Goal: Task Accomplishment & Management: Complete application form

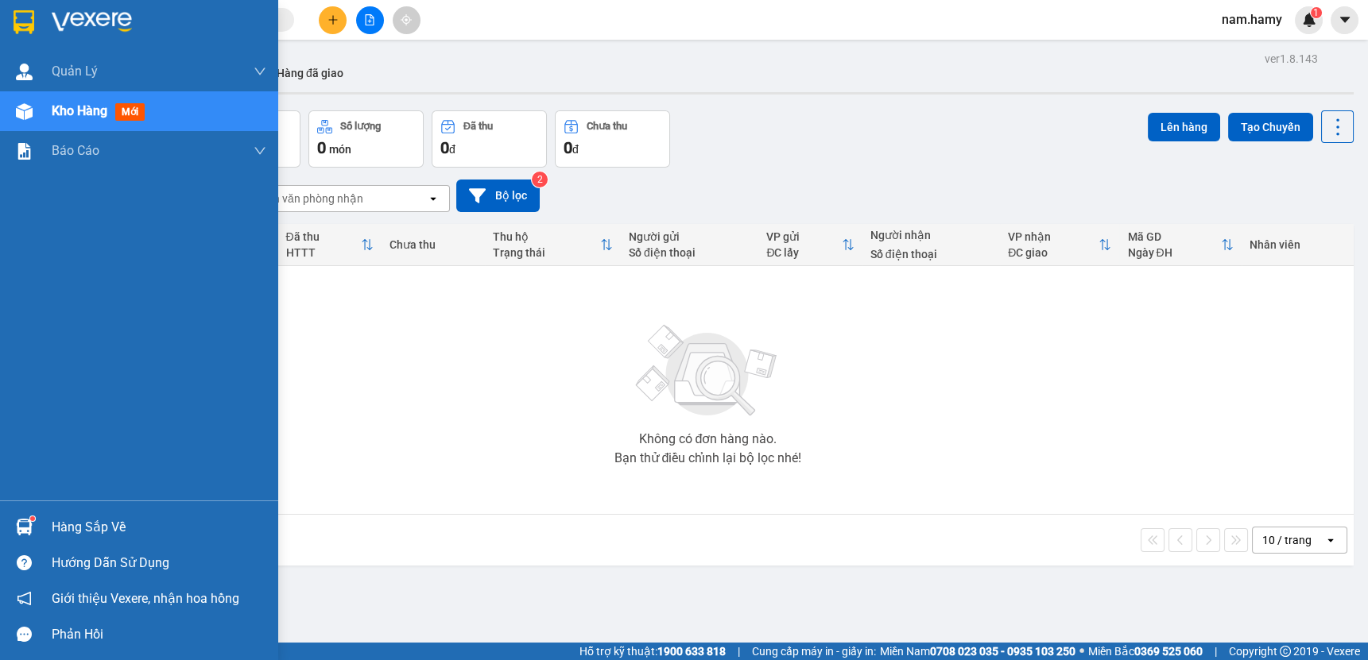
click at [25, 110] on img at bounding box center [24, 111] width 17 height 17
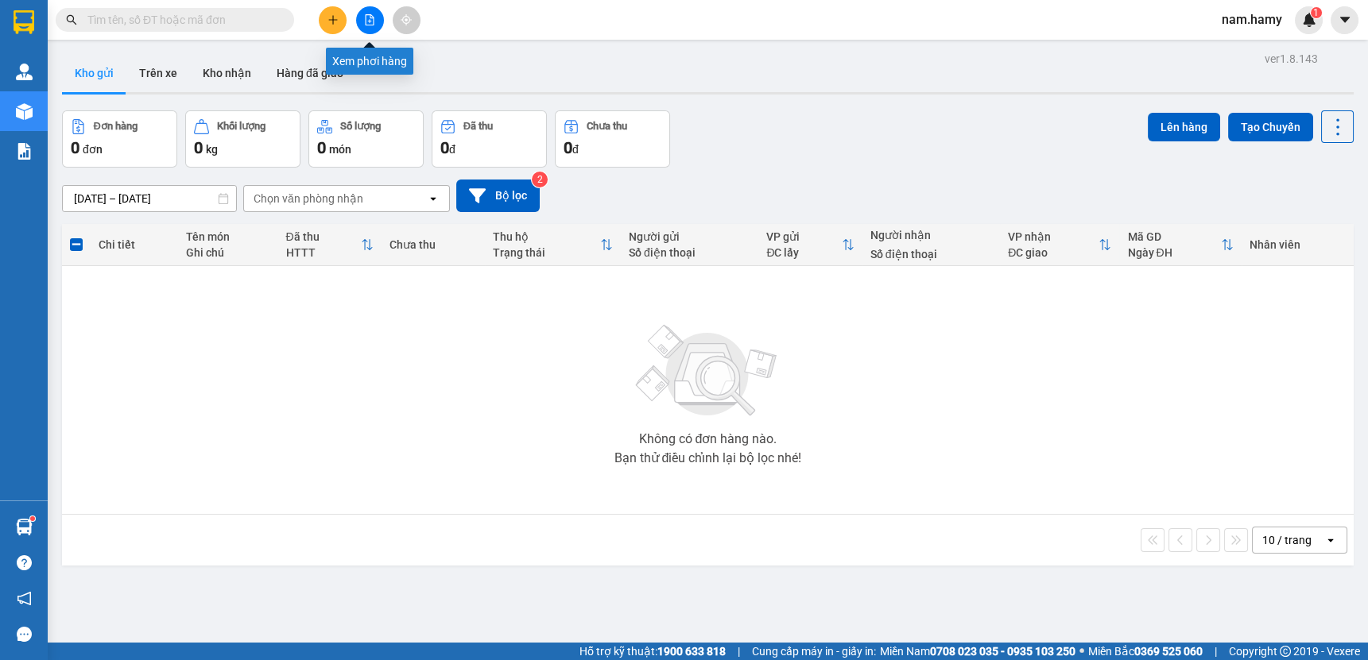
click at [368, 22] on icon "file-add" at bounding box center [369, 19] width 11 height 11
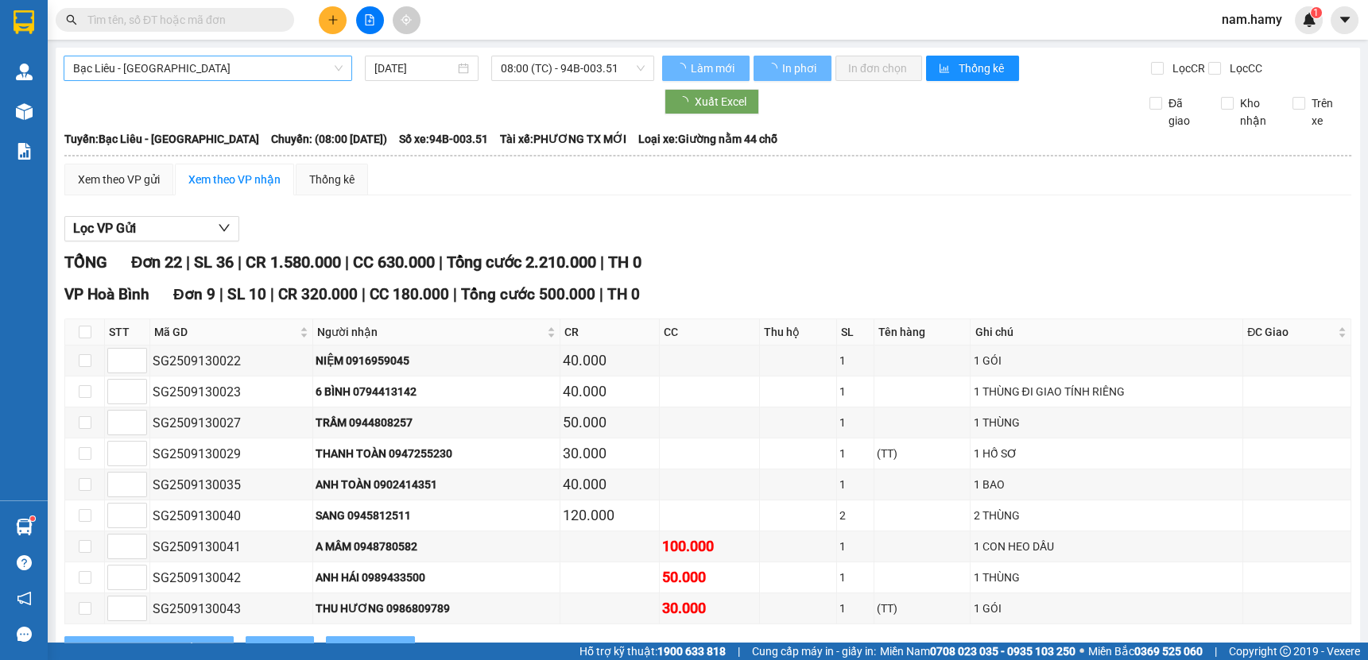
type input "[DATE]"
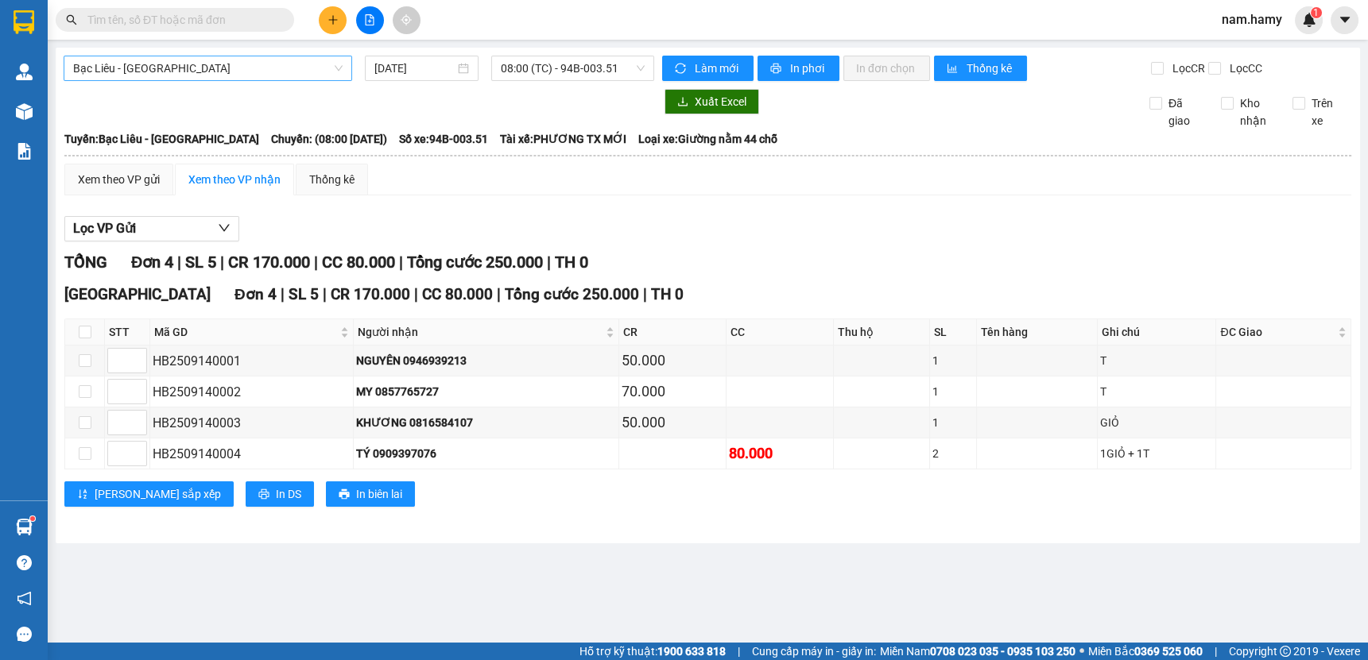
click at [270, 62] on span "Bạc Liêu - [GEOGRAPHIC_DATA]" at bounding box center [207, 68] width 269 height 24
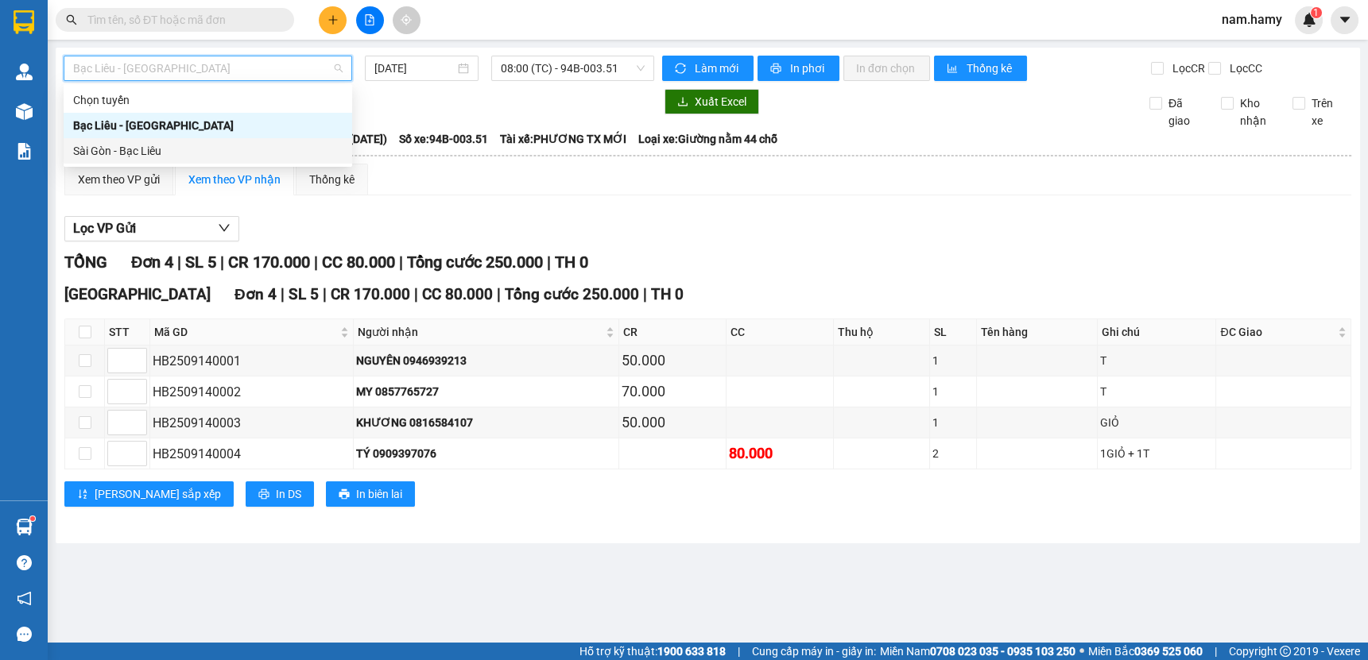
click at [264, 151] on div "Sài Gòn - Bạc Liêu" at bounding box center [207, 150] width 269 height 17
type input "[DATE]"
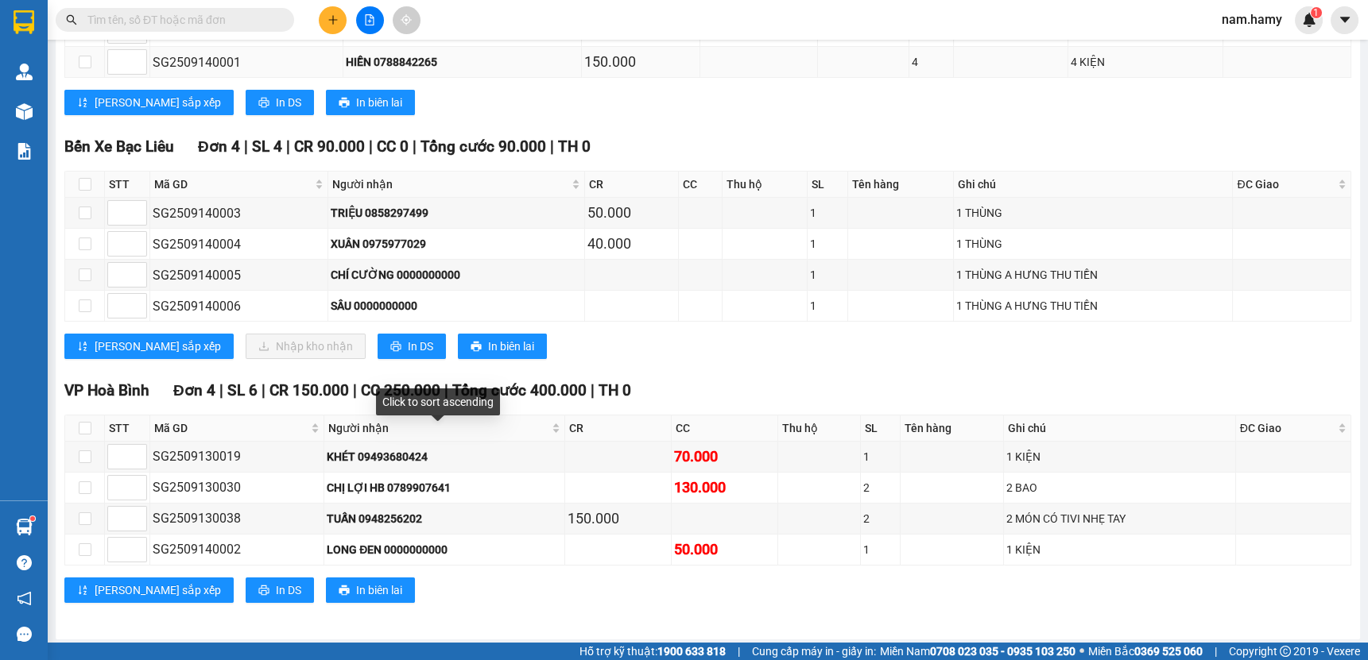
scroll to position [72, 0]
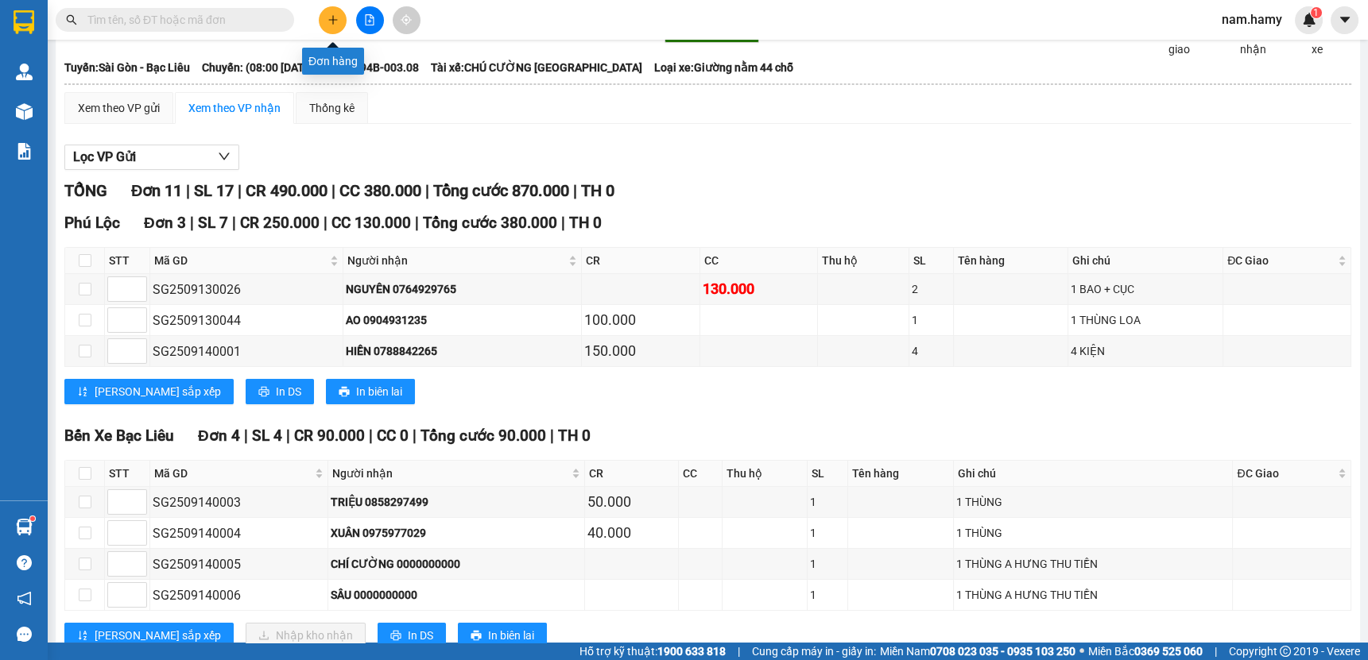
click at [327, 18] on icon "plus" at bounding box center [332, 19] width 11 height 11
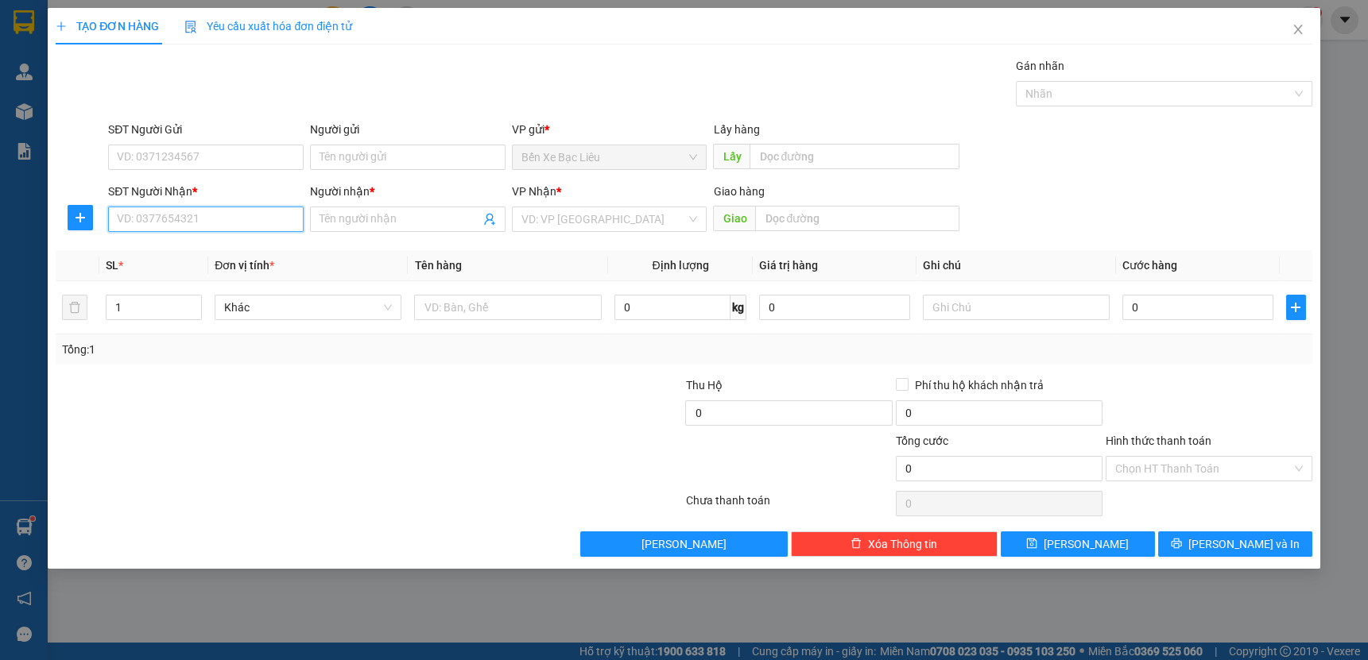
click at [201, 217] on input "SĐT Người Nhận *" at bounding box center [205, 219] width 195 height 25
type input "0758326969"
click at [390, 219] on input "Người nhận *" at bounding box center [399, 219] width 161 height 17
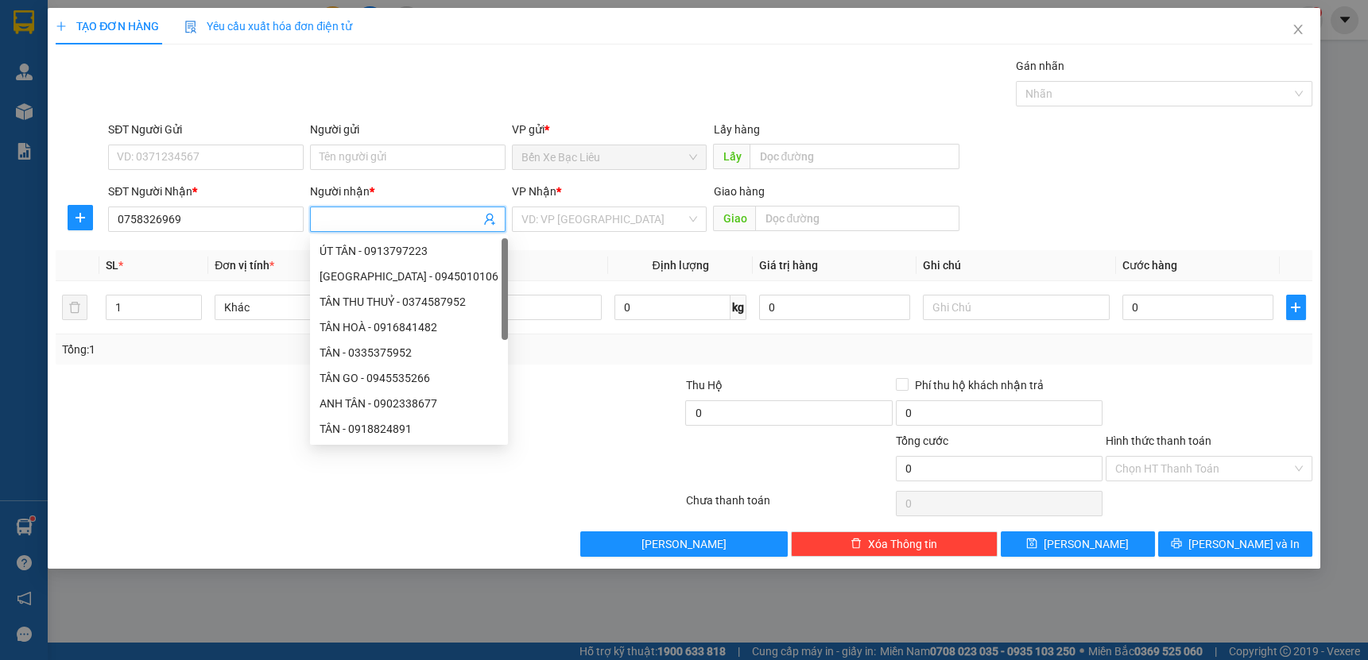
type input "Y"
type input "Ý"
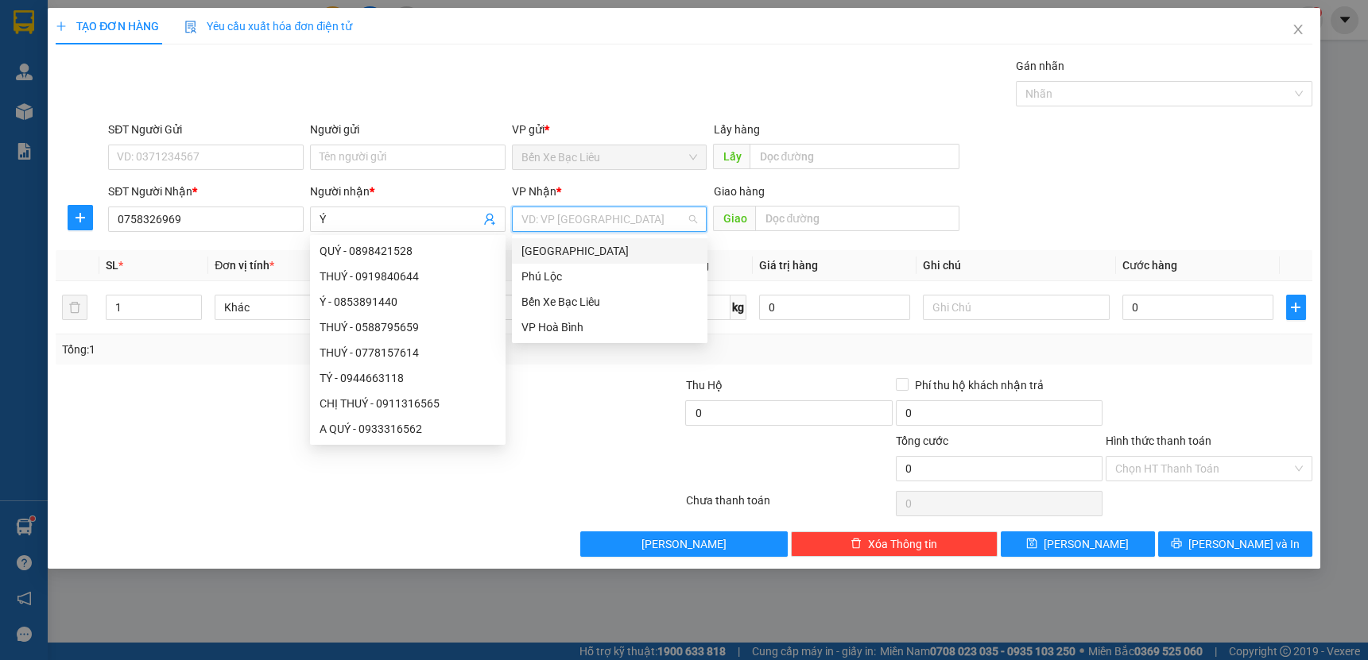
click at [637, 218] on input "search" at bounding box center [603, 219] width 165 height 24
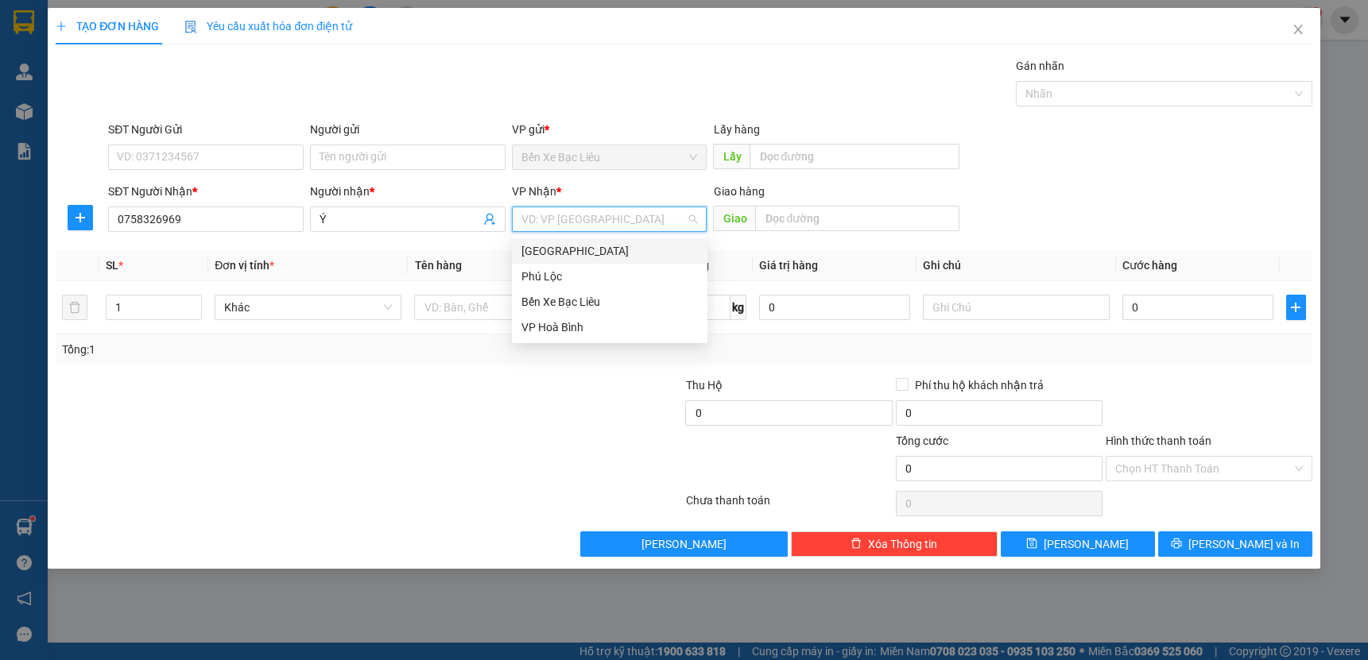
click at [633, 253] on div "[GEOGRAPHIC_DATA]" at bounding box center [609, 250] width 176 height 17
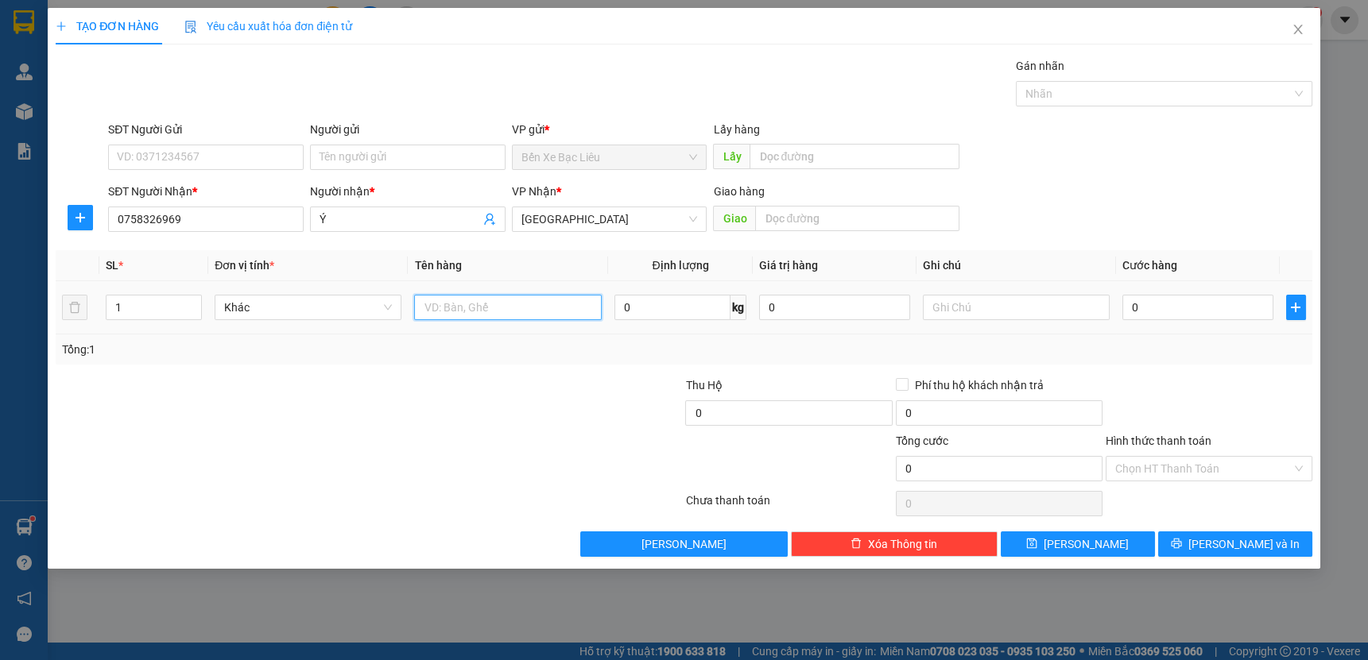
click at [542, 304] on input "text" at bounding box center [507, 307] width 187 height 25
type input "1 BỌC"
click at [1128, 308] on input "0" at bounding box center [1197, 307] width 151 height 25
type input "4"
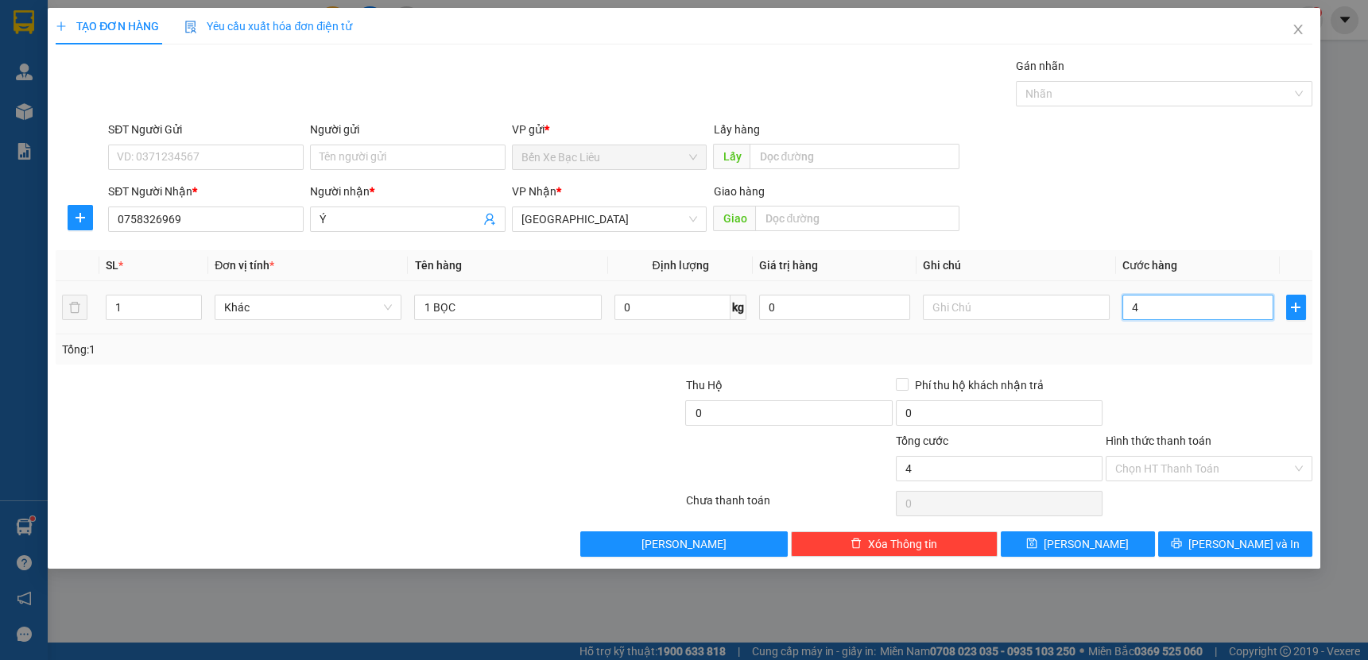
type input "4"
type input "40"
type input "40.000"
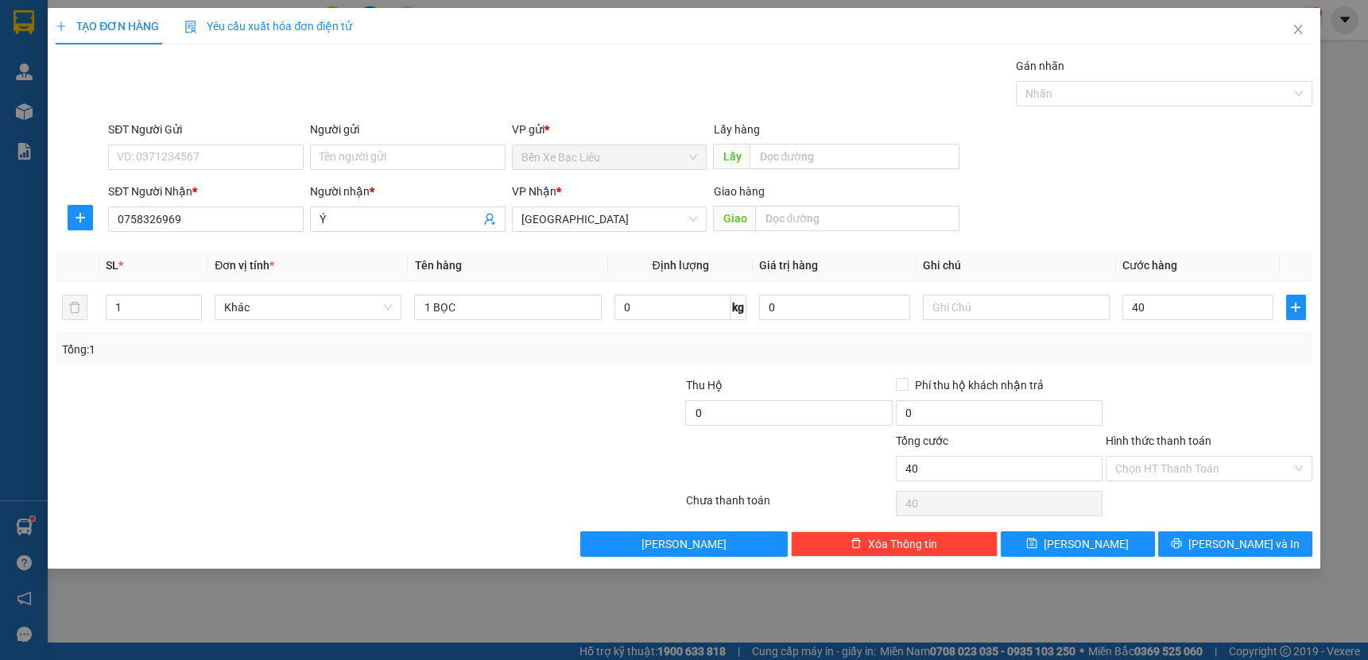
type input "40.000"
click at [1287, 398] on div at bounding box center [1209, 405] width 210 height 56
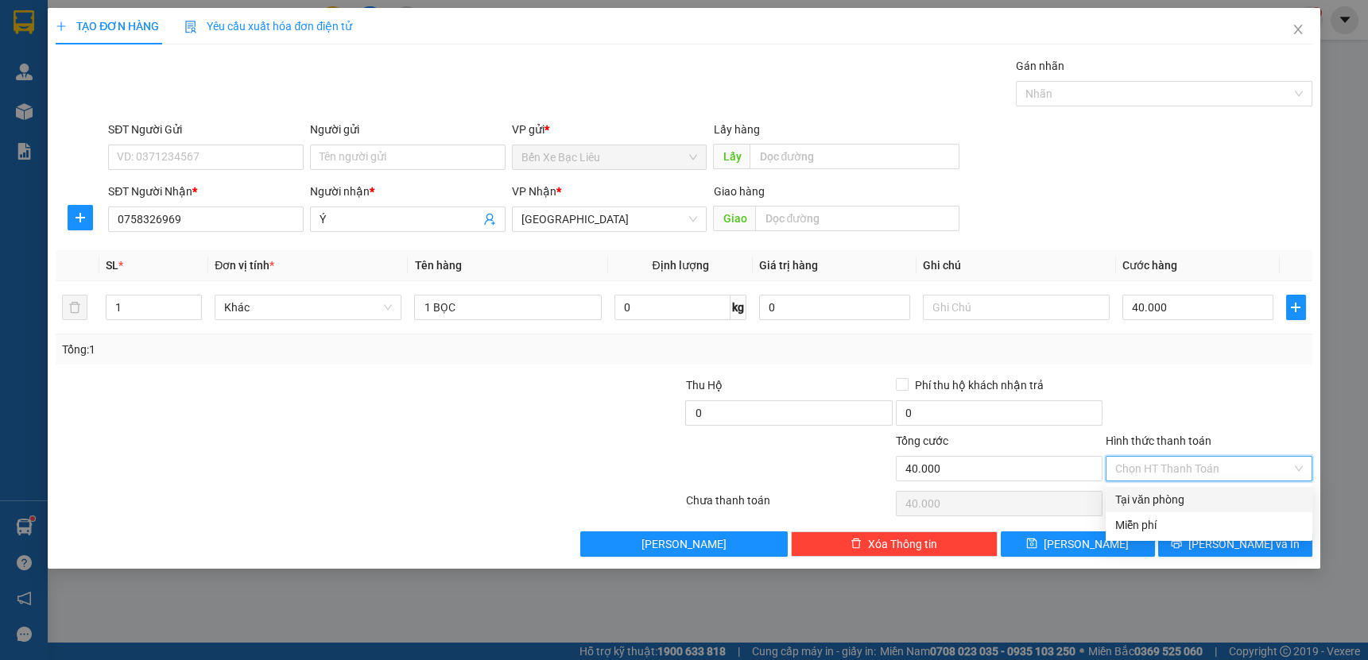
click at [1234, 461] on input "Hình thức thanh toán" at bounding box center [1203, 469] width 176 height 24
click at [1232, 494] on div "Tại văn phòng" at bounding box center [1209, 499] width 188 height 17
type input "0"
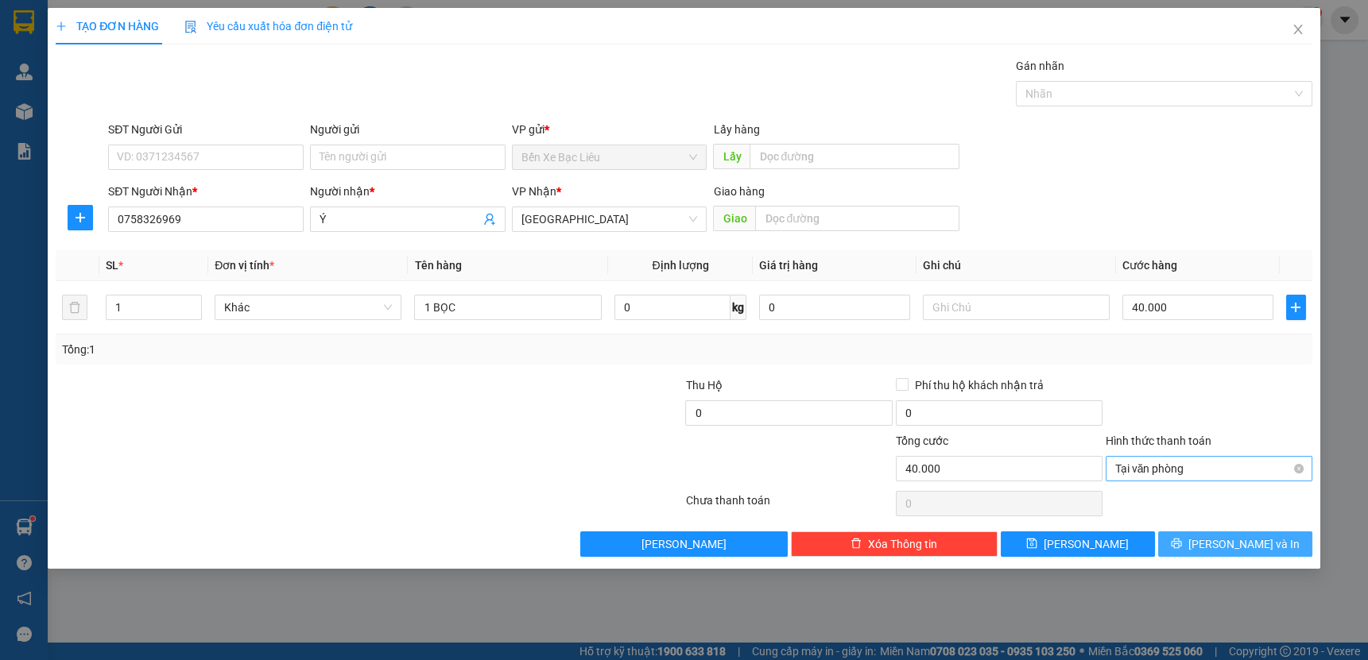
drag, startPoint x: 1243, startPoint y: 540, endPoint x: 1199, endPoint y: 472, distance: 81.1
click at [1244, 540] on span "[PERSON_NAME] và In" at bounding box center [1243, 544] width 111 height 17
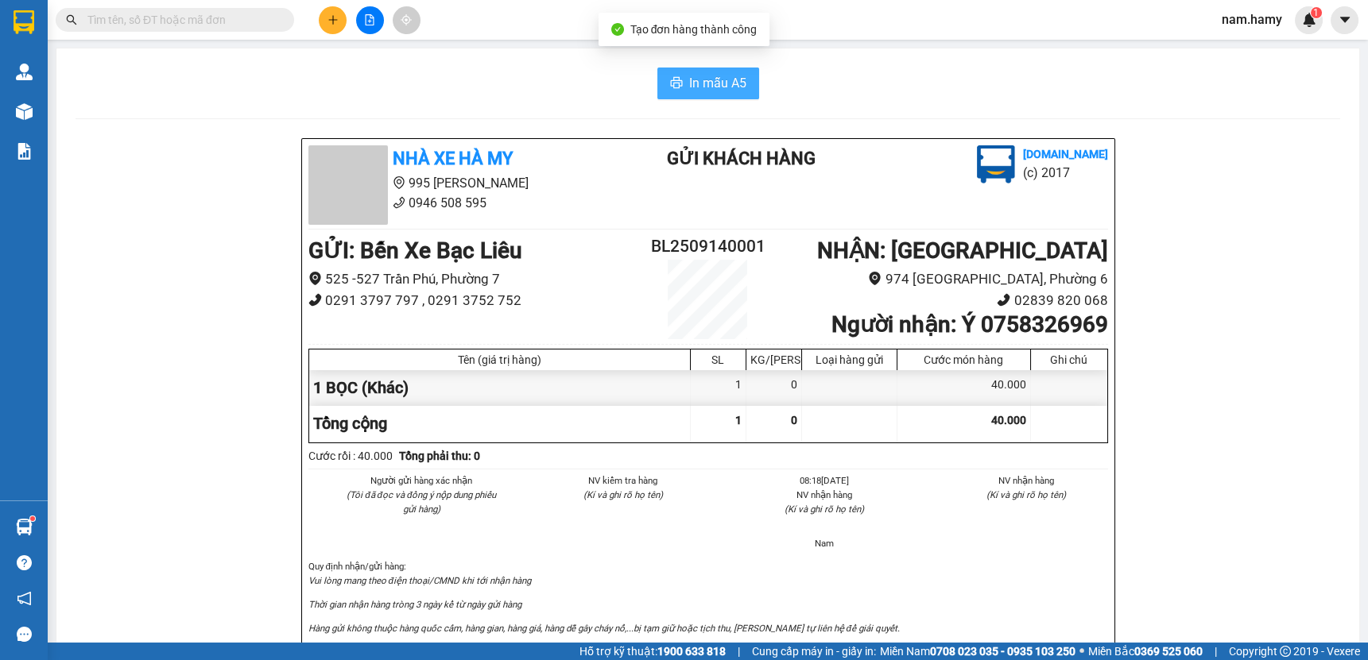
click at [749, 85] on button "In mẫu A5" at bounding box center [708, 84] width 102 height 32
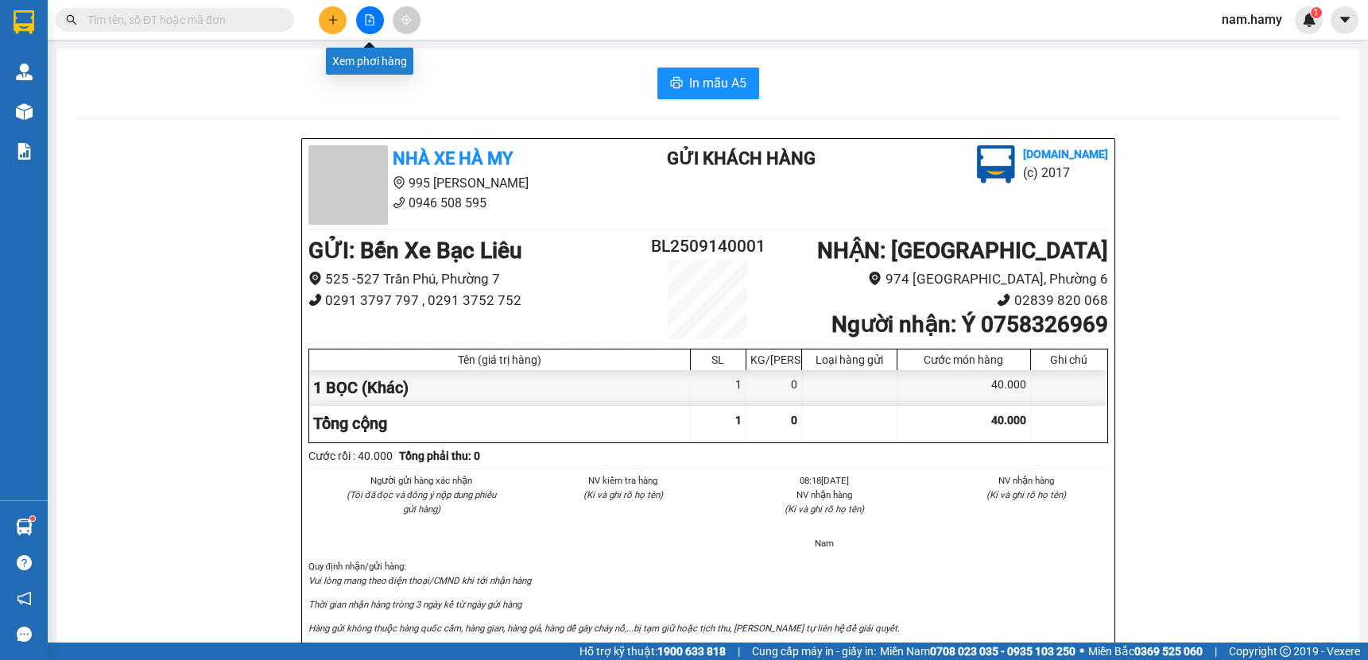
click at [371, 17] on icon "file-add" at bounding box center [369, 19] width 11 height 11
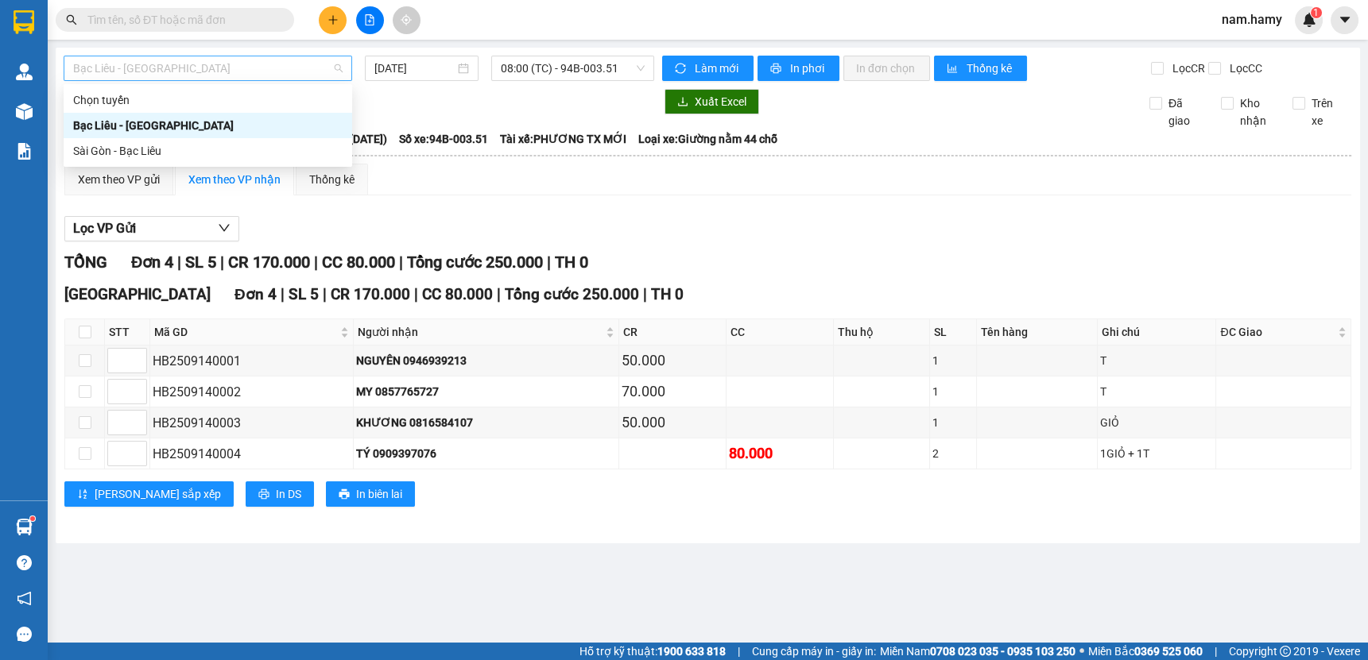
click at [284, 71] on span "Bạc Liêu - [GEOGRAPHIC_DATA]" at bounding box center [207, 68] width 269 height 24
click at [277, 150] on div "Sài Gòn - Bạc Liêu" at bounding box center [207, 150] width 269 height 17
type input "[DATE]"
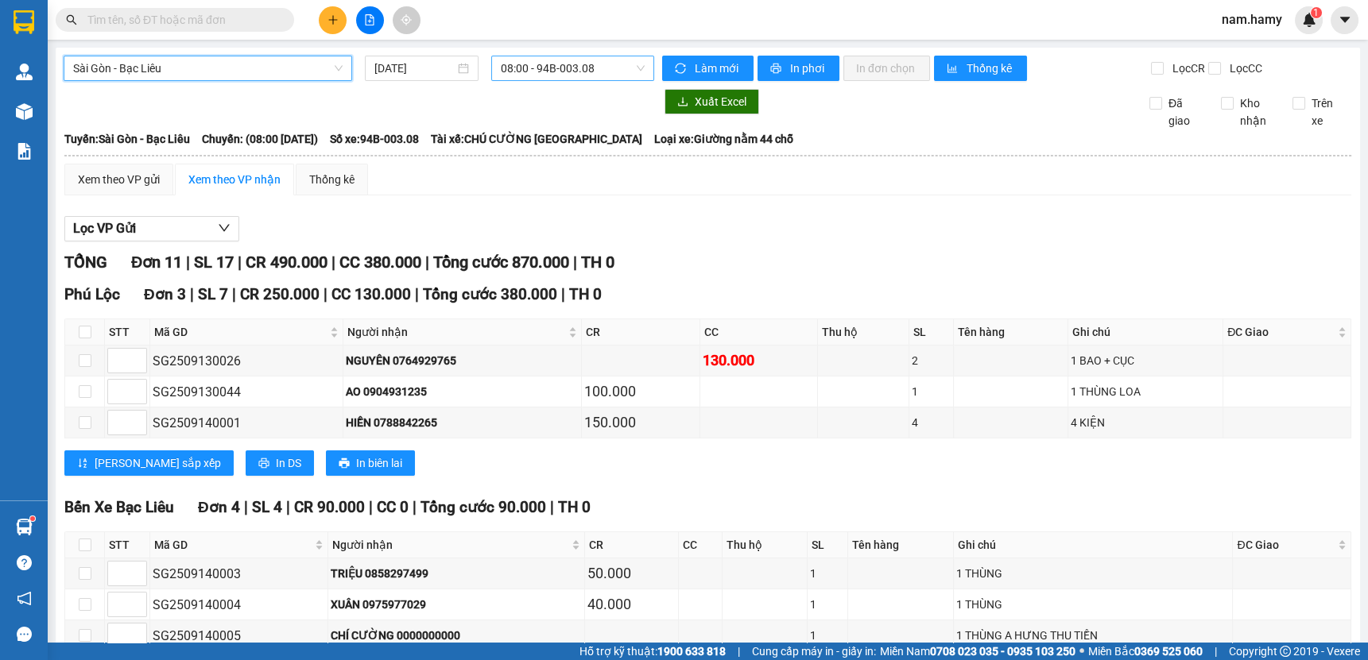
click at [551, 64] on span "08:00 - 94B-003.08" at bounding box center [573, 68] width 144 height 24
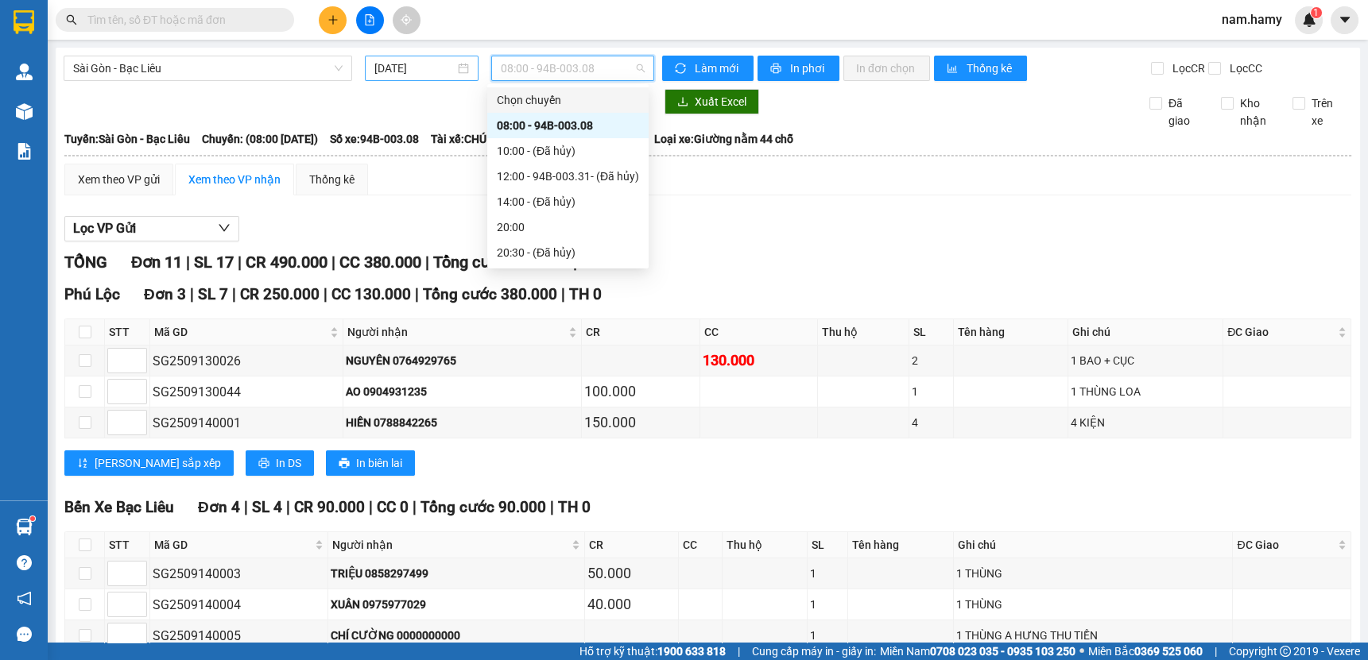
click at [406, 66] on input "[DATE]" at bounding box center [413, 68] width 79 height 17
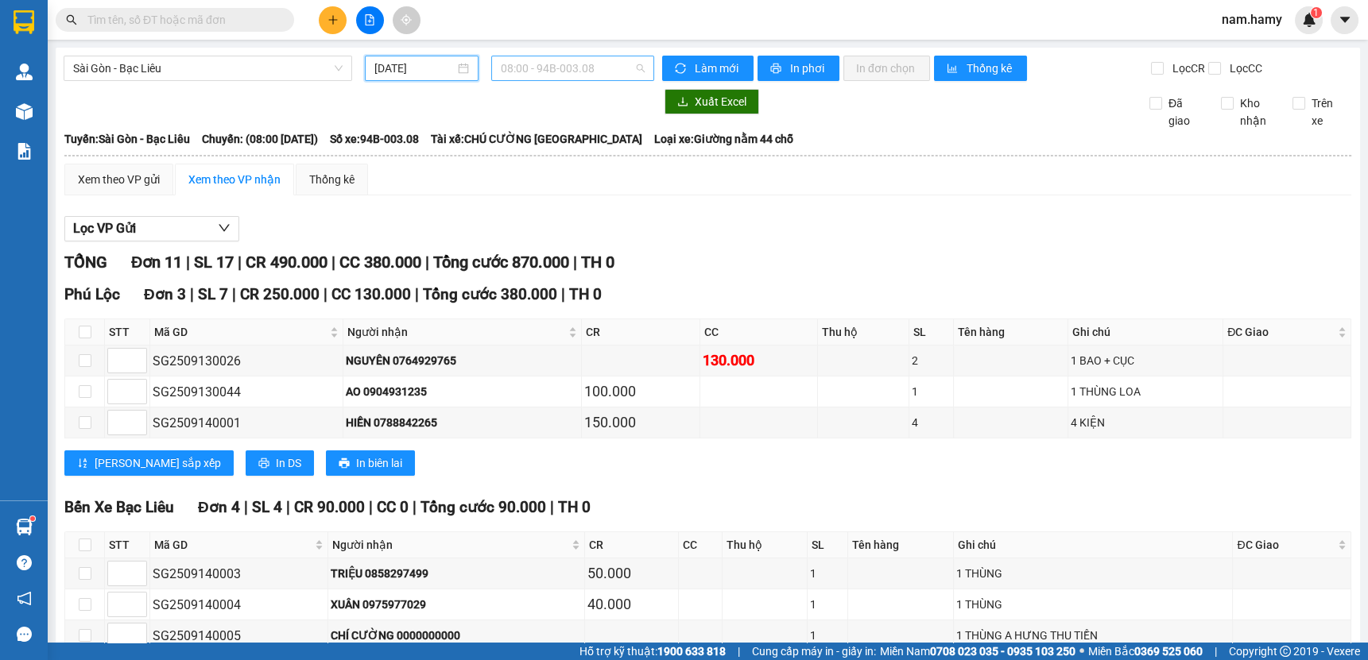
click at [575, 69] on span "08:00 - 94B-003.08" at bounding box center [573, 68] width 144 height 24
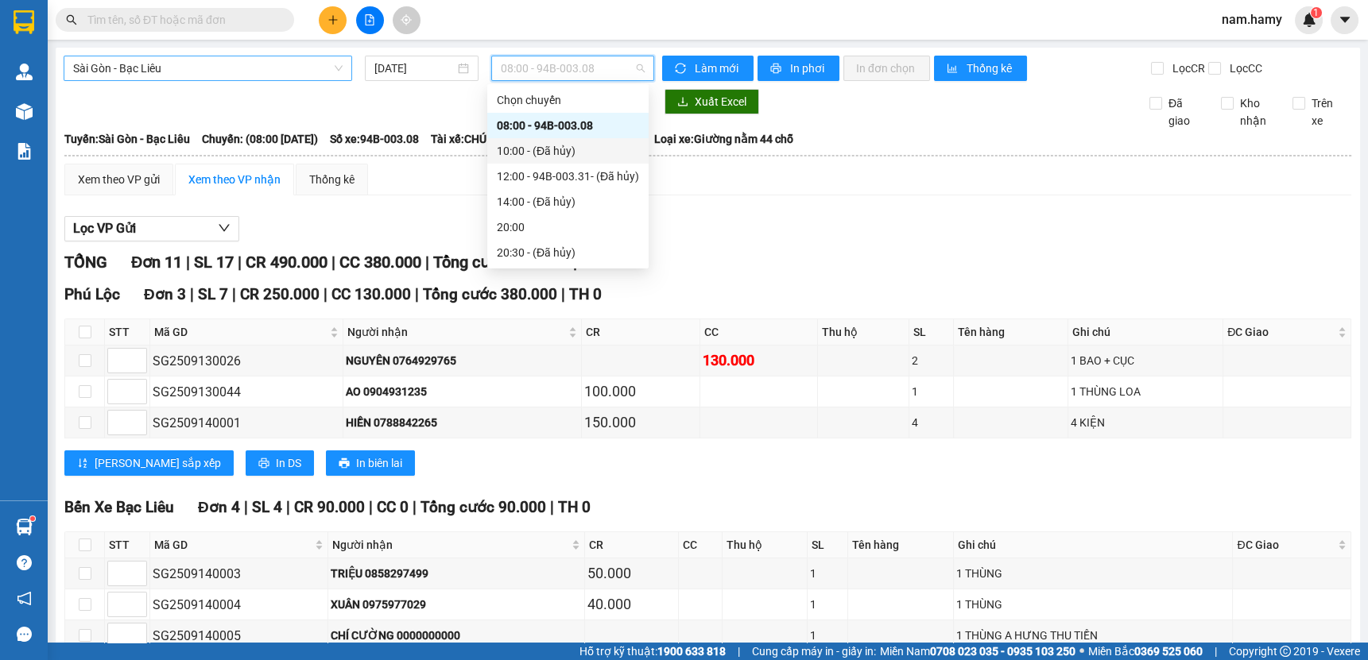
click at [203, 67] on span "Sài Gòn - Bạc Liêu" at bounding box center [207, 68] width 269 height 24
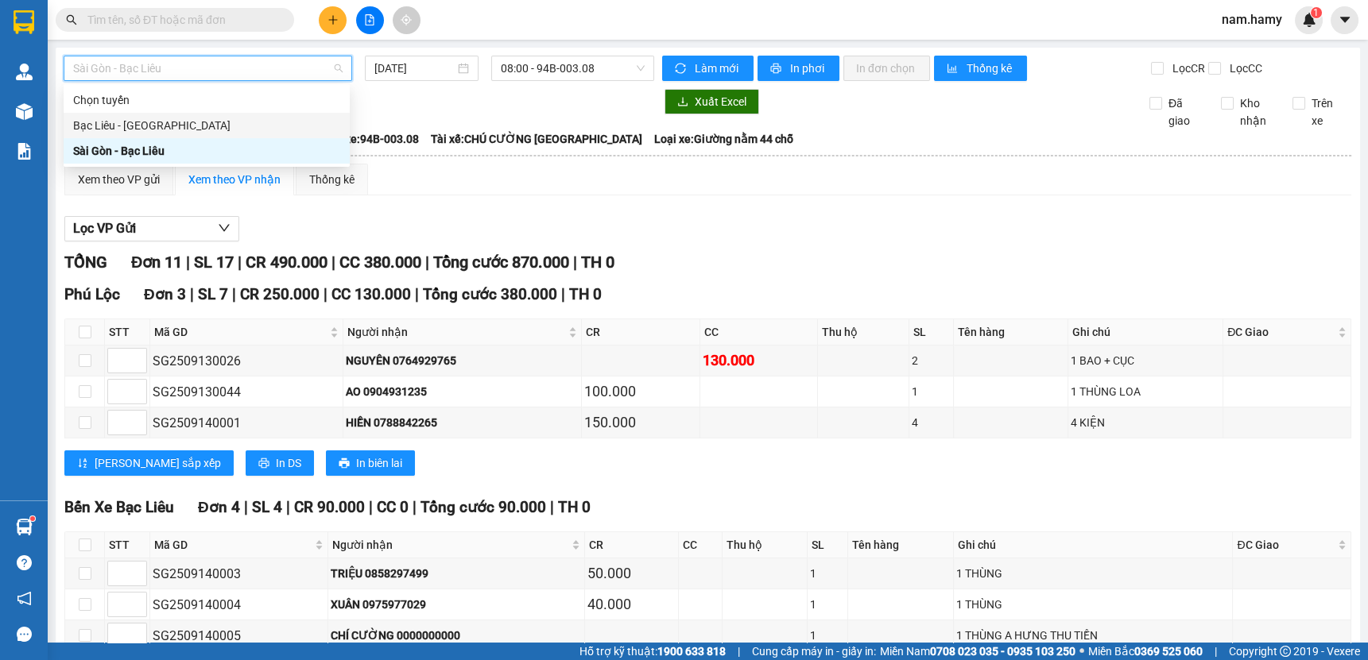
click at [224, 126] on div "Bạc Liêu - [GEOGRAPHIC_DATA]" at bounding box center [206, 125] width 267 height 17
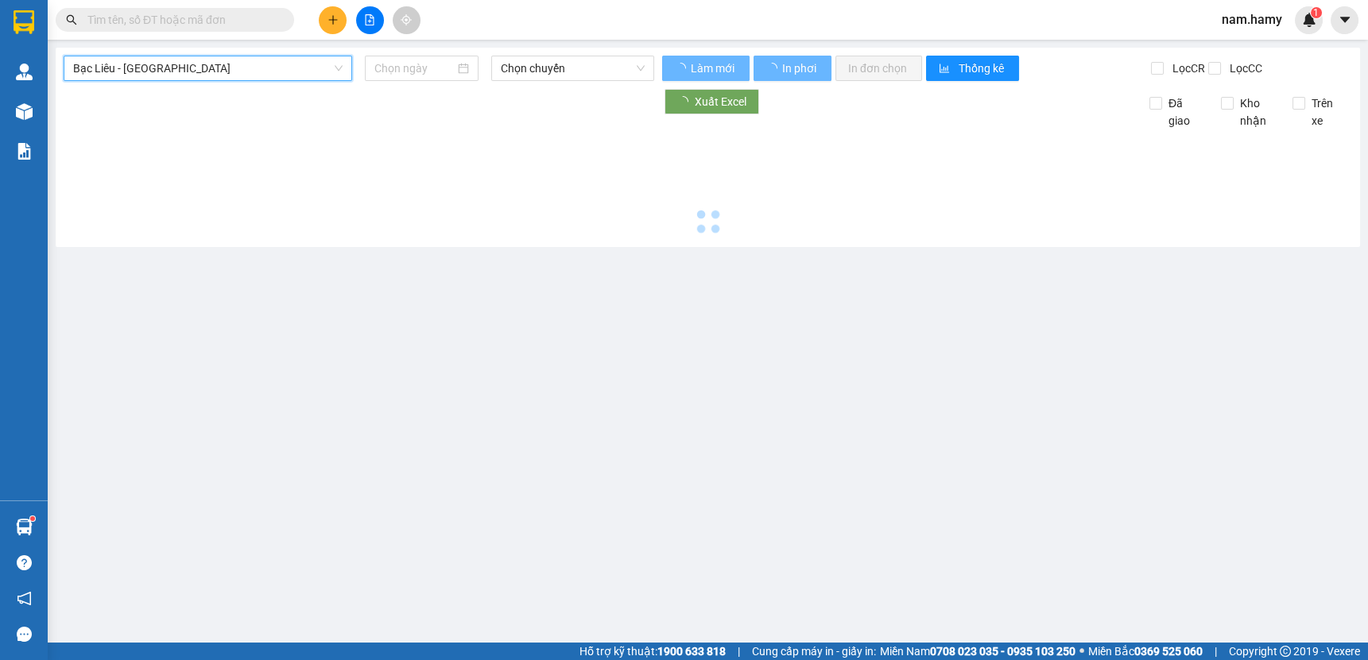
type input "[DATE]"
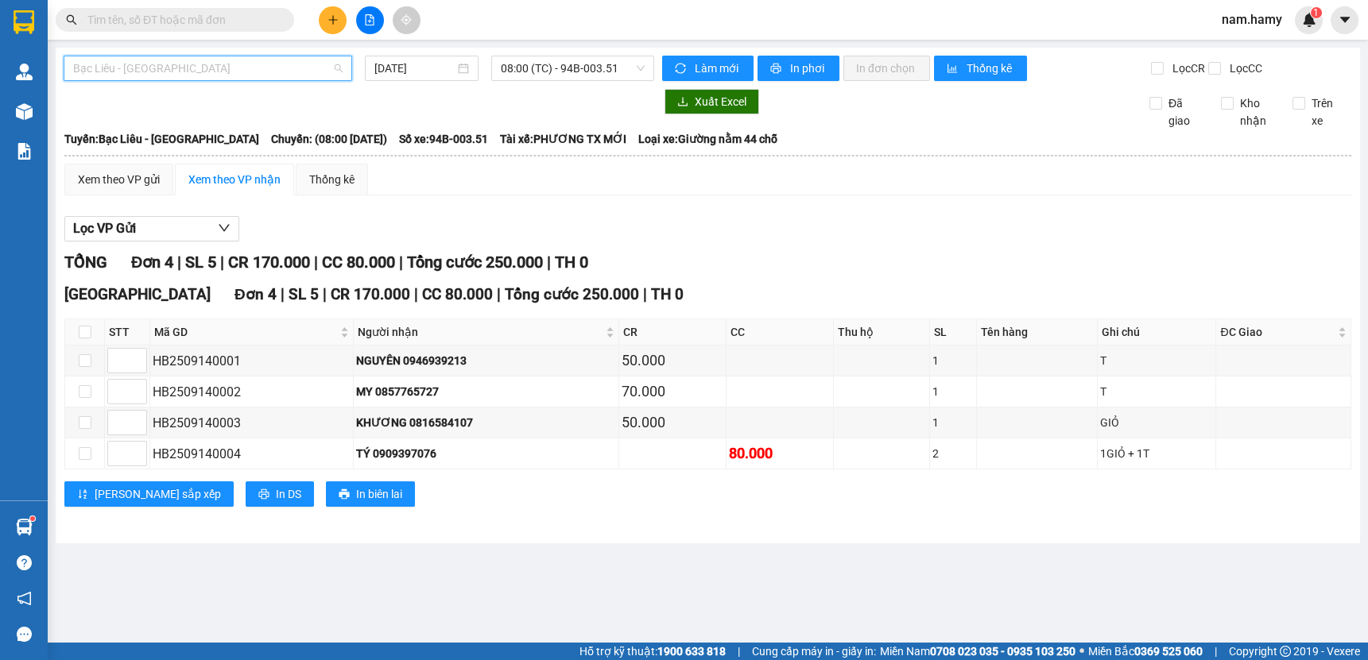
click at [333, 64] on span "Bạc Liêu - [GEOGRAPHIC_DATA]" at bounding box center [207, 68] width 269 height 24
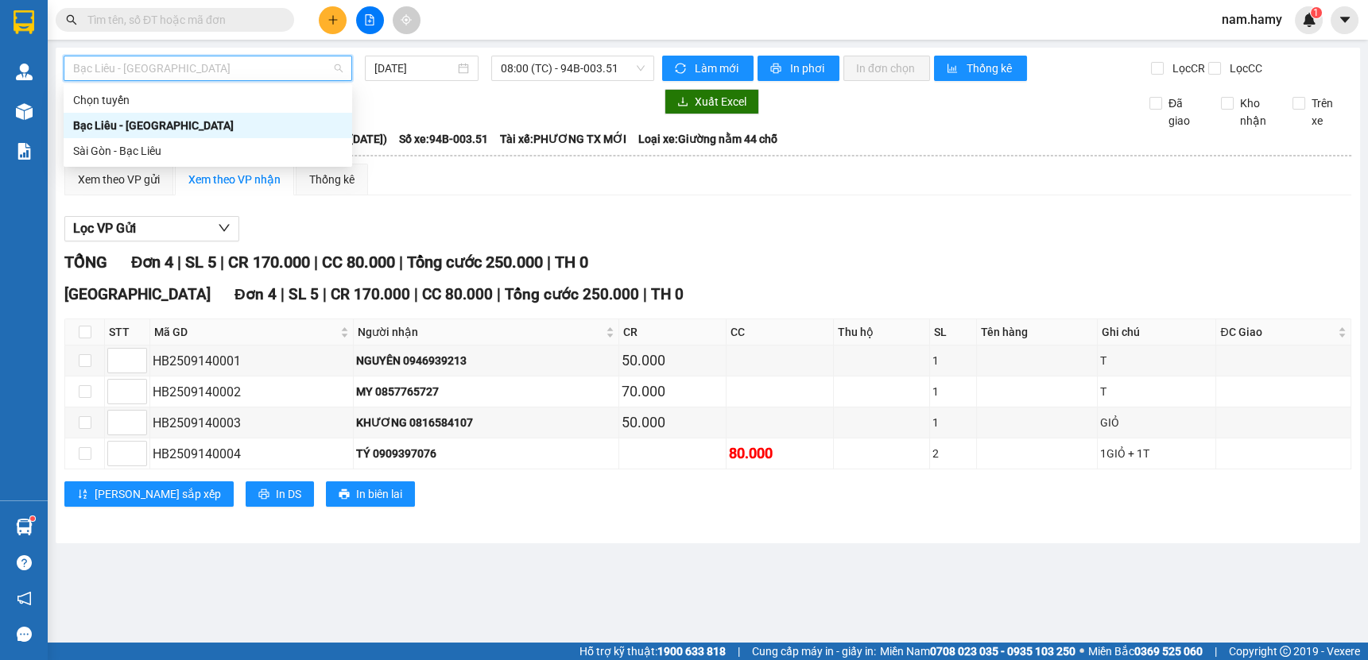
click at [273, 136] on div "Bạc Liêu - [GEOGRAPHIC_DATA]" at bounding box center [208, 125] width 288 height 25
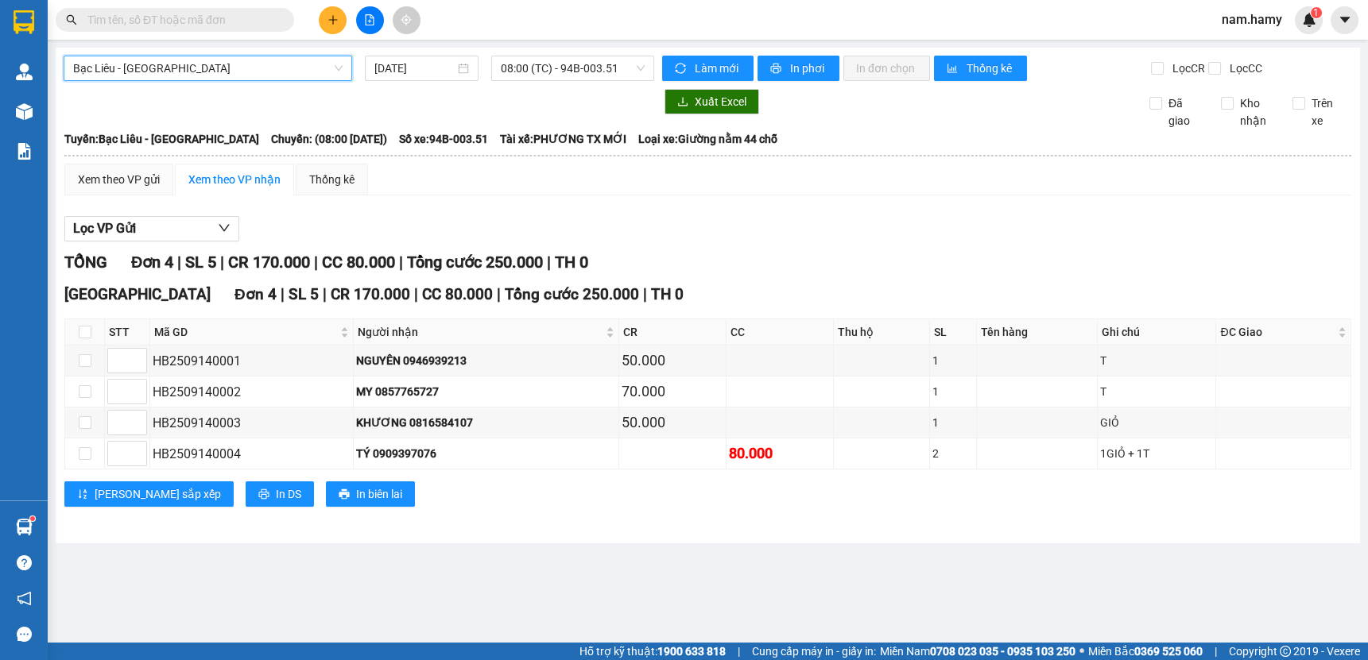
click at [291, 61] on span "Bạc Liêu - [GEOGRAPHIC_DATA]" at bounding box center [207, 68] width 269 height 24
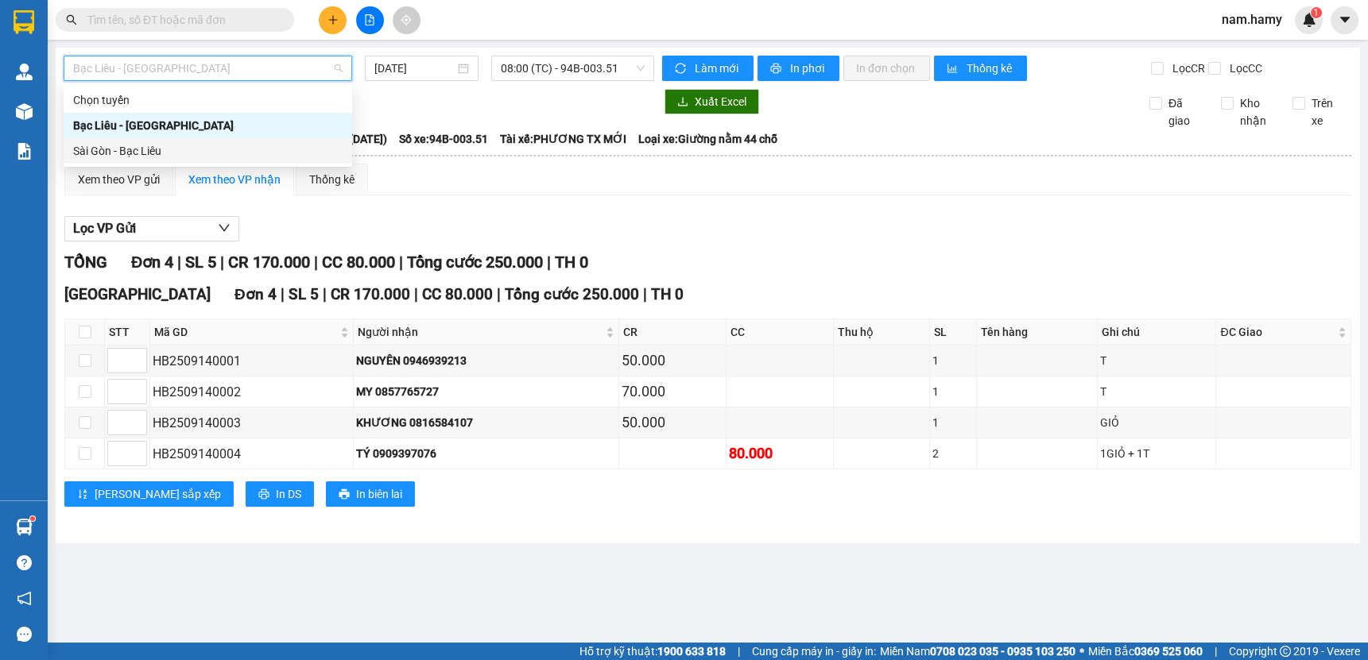
click at [245, 150] on div "Sài Gòn - Bạc Liêu" at bounding box center [207, 150] width 269 height 17
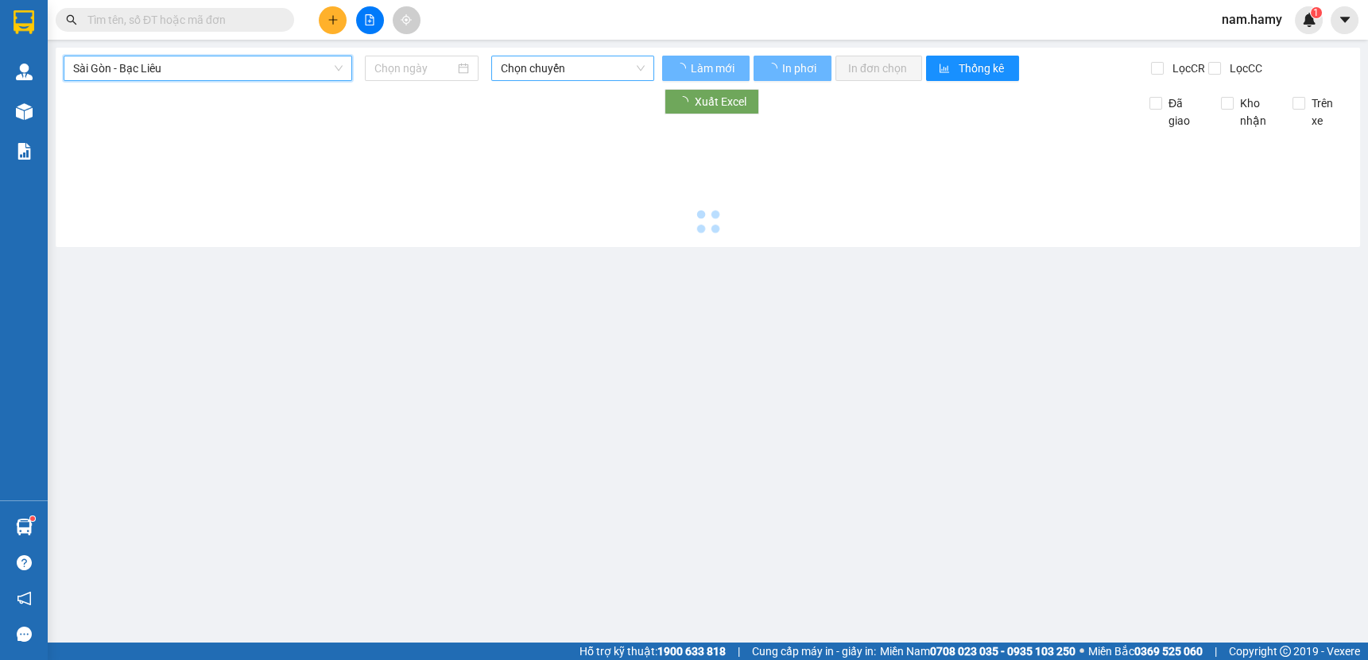
type input "[DATE]"
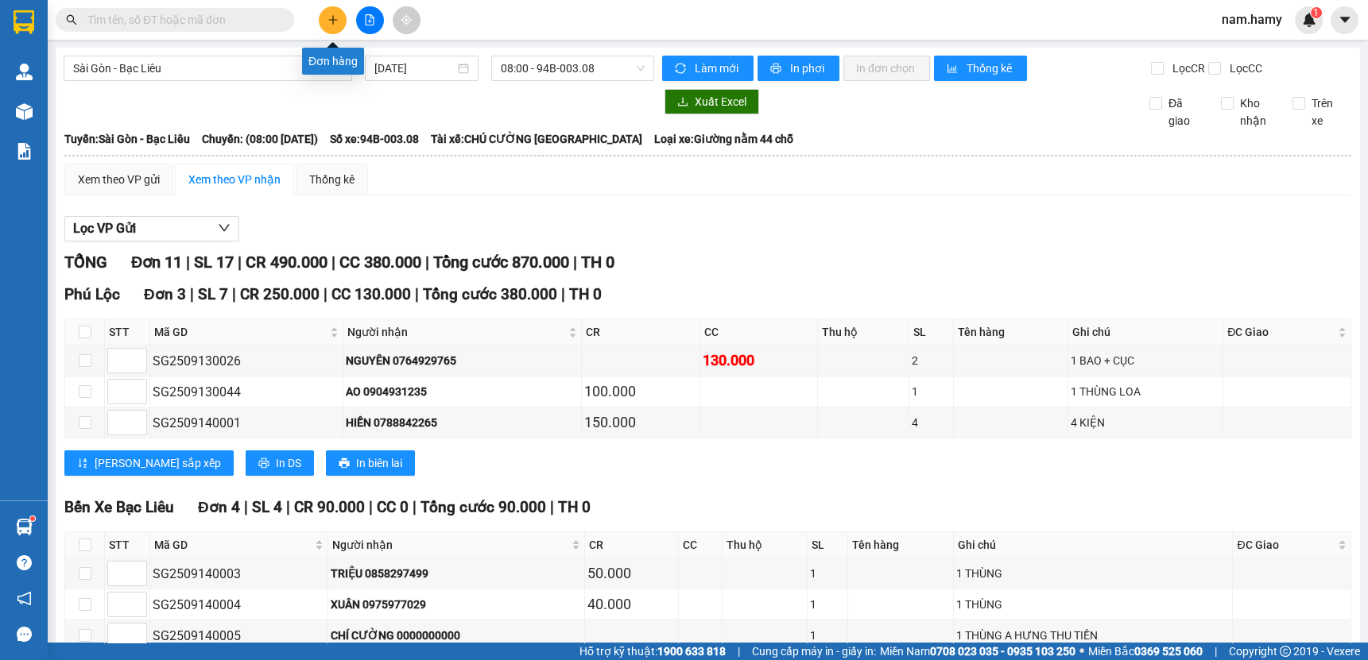
click at [329, 22] on icon "plus" at bounding box center [332, 19] width 11 height 11
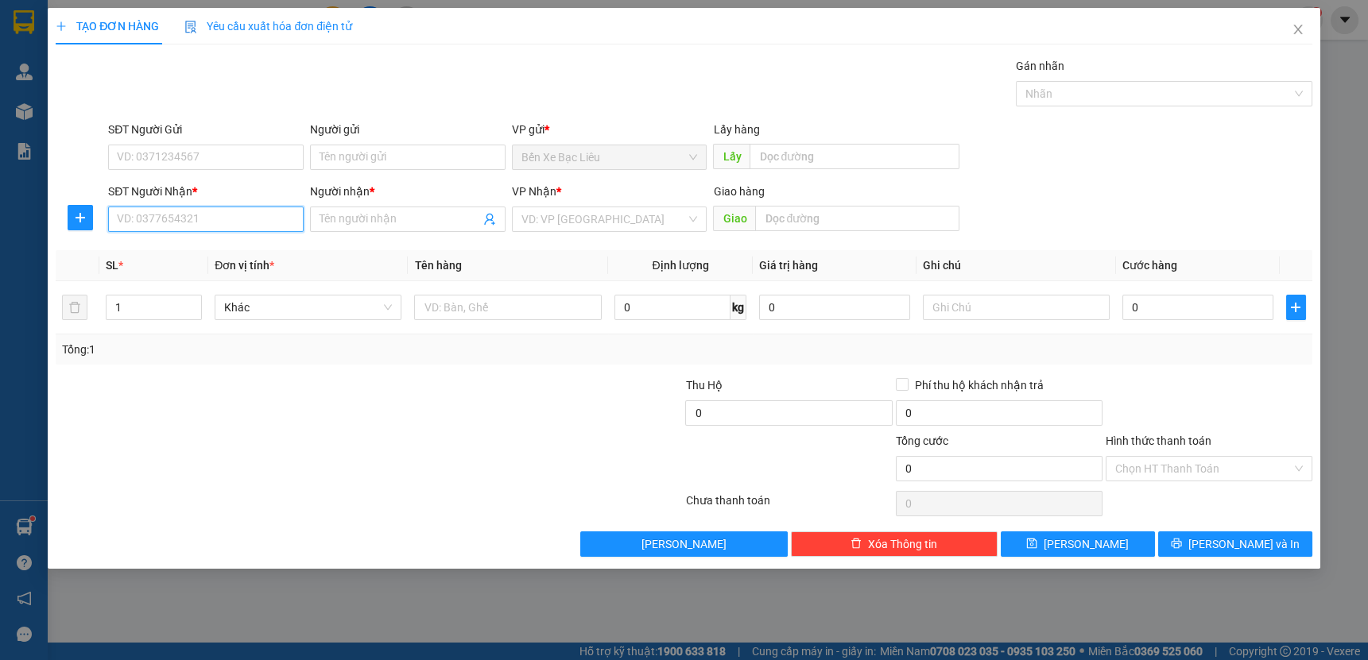
click at [288, 221] on input "SĐT Người Nhận *" at bounding box center [205, 219] width 195 height 25
type input "0902652696"
click at [250, 252] on div "0902652696 - [GEOGRAPHIC_DATA]" at bounding box center [207, 250] width 179 height 17
type input "BA MINH"
type input "30.000"
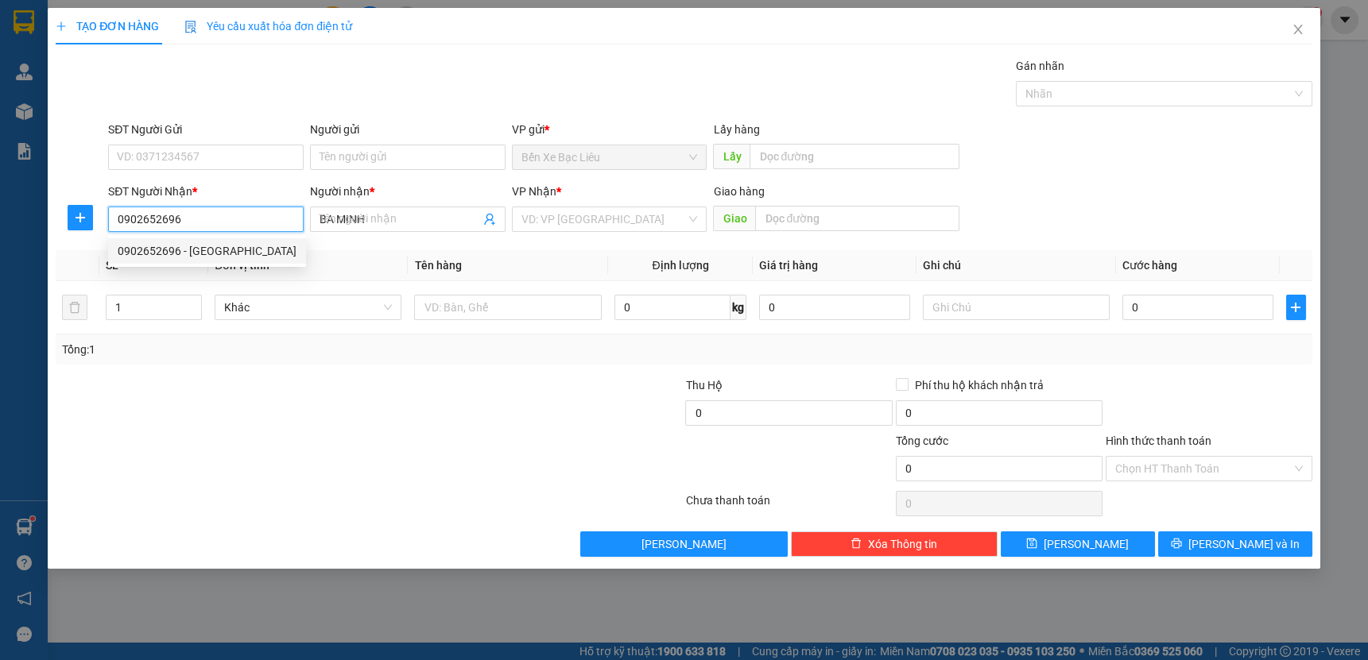
type input "30.000"
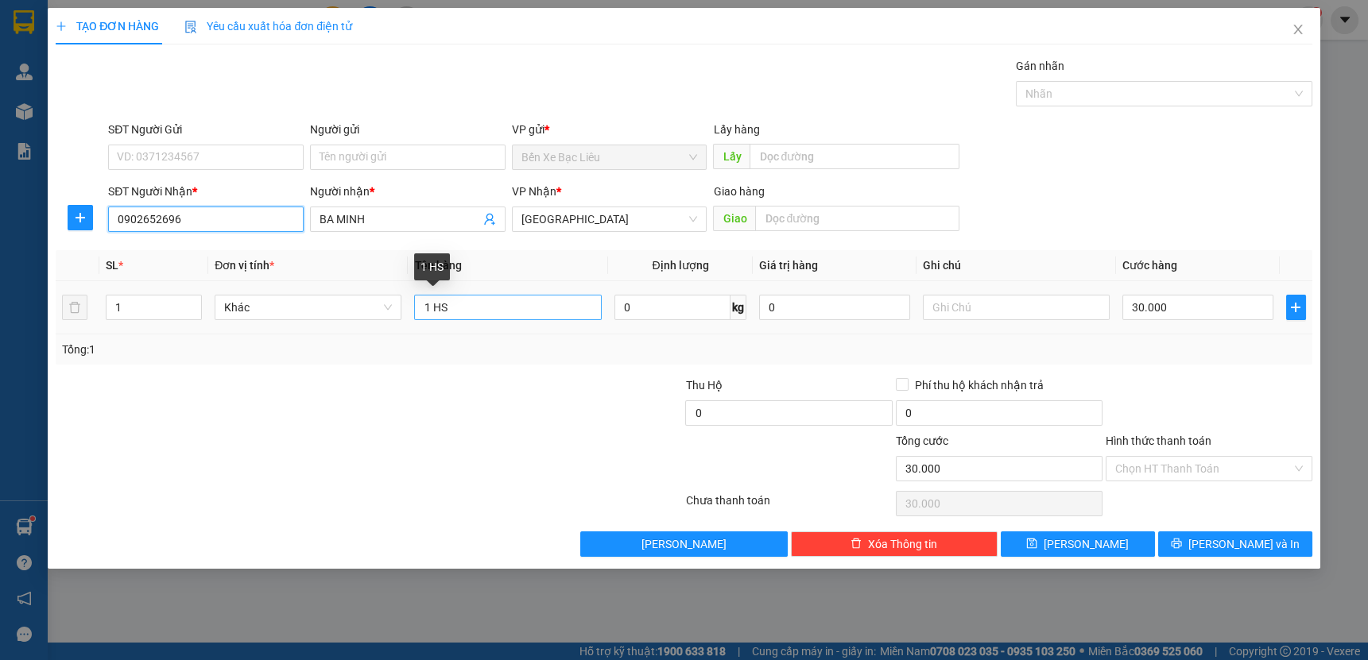
type input "0902652696"
click at [462, 301] on input "1 HS" at bounding box center [507, 307] width 187 height 25
type input "1 THÙNG 1 BAO"
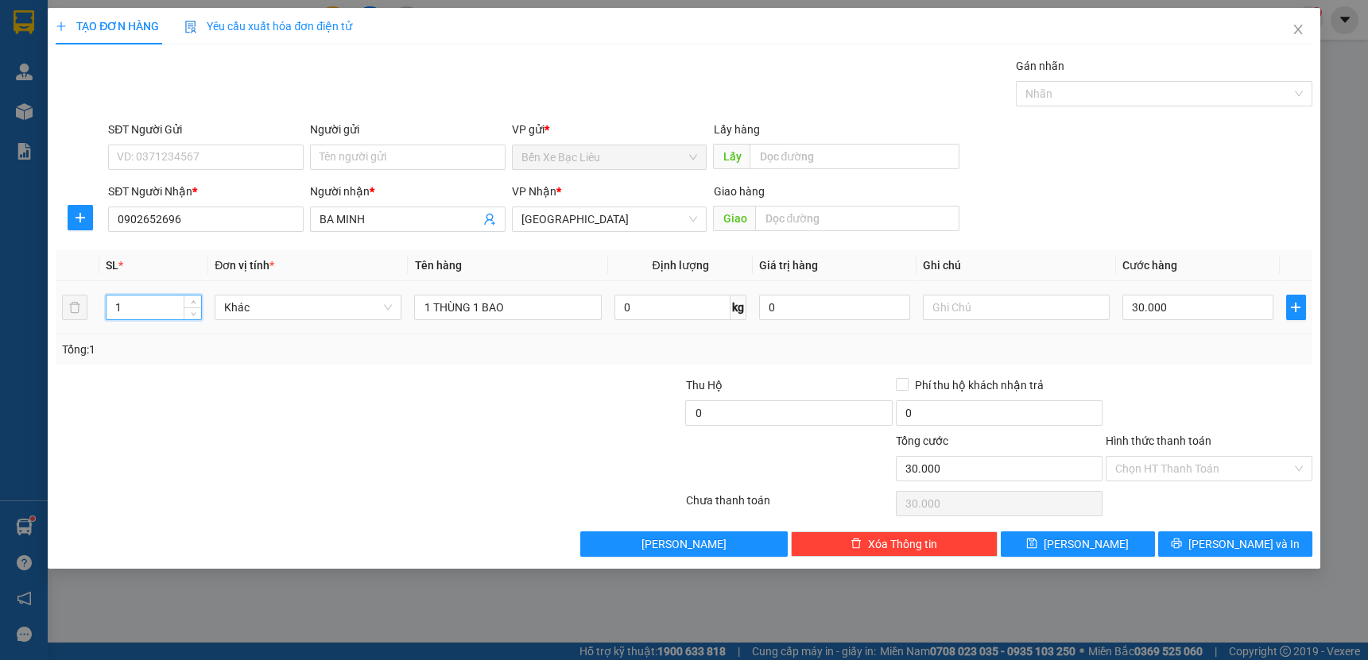
click at [175, 317] on input "1" at bounding box center [153, 308] width 95 height 24
type input "2"
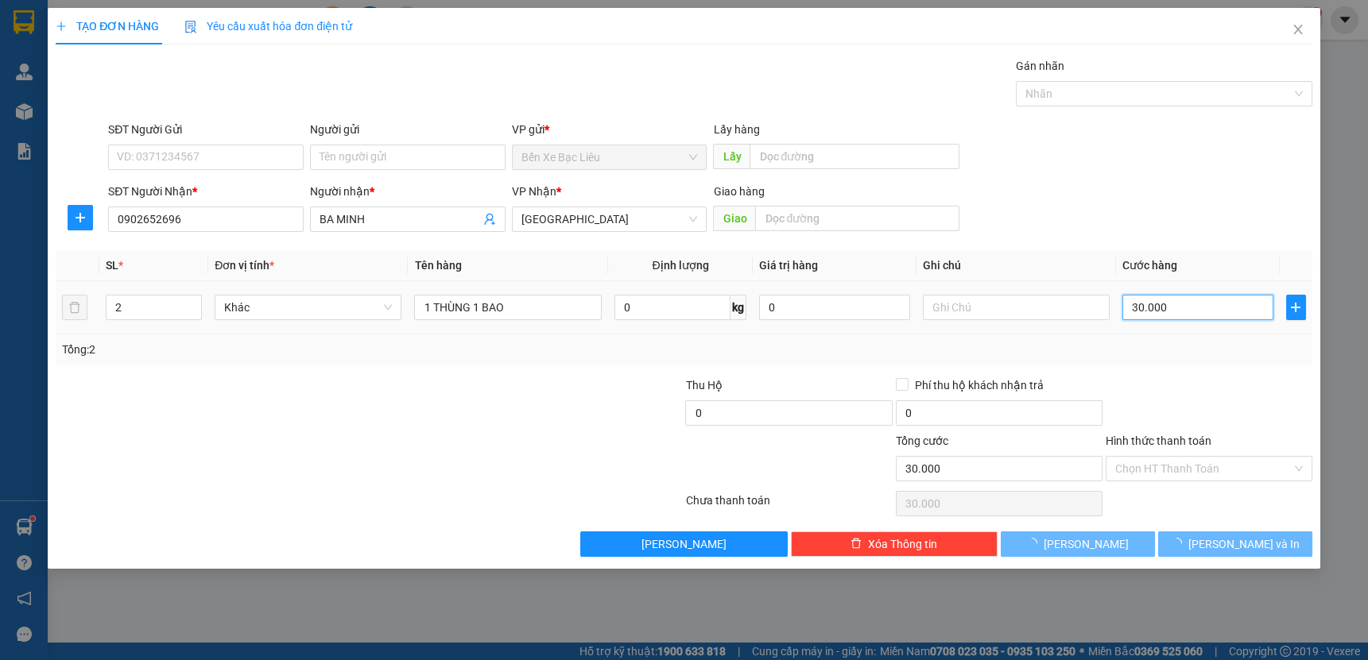
click at [1204, 308] on input "30.000" at bounding box center [1197, 307] width 151 height 25
type input "0"
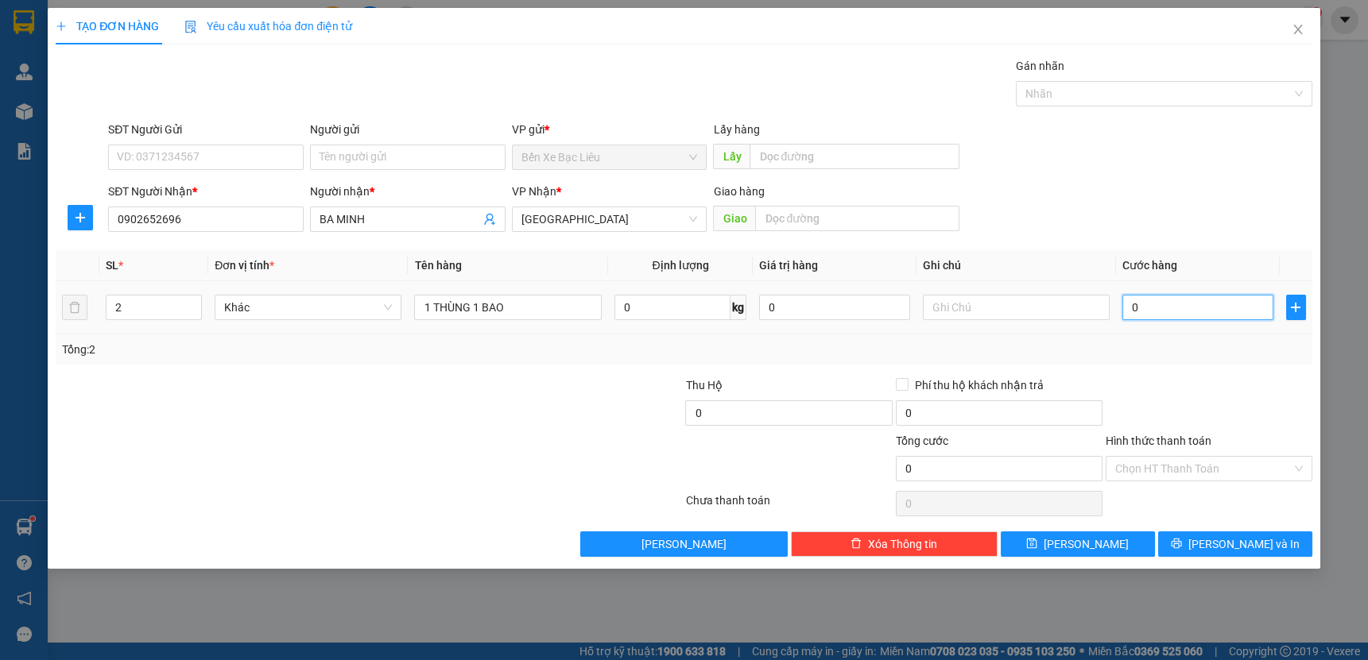
type input "0"
click at [1127, 304] on input "0" at bounding box center [1197, 307] width 151 height 25
type input "80"
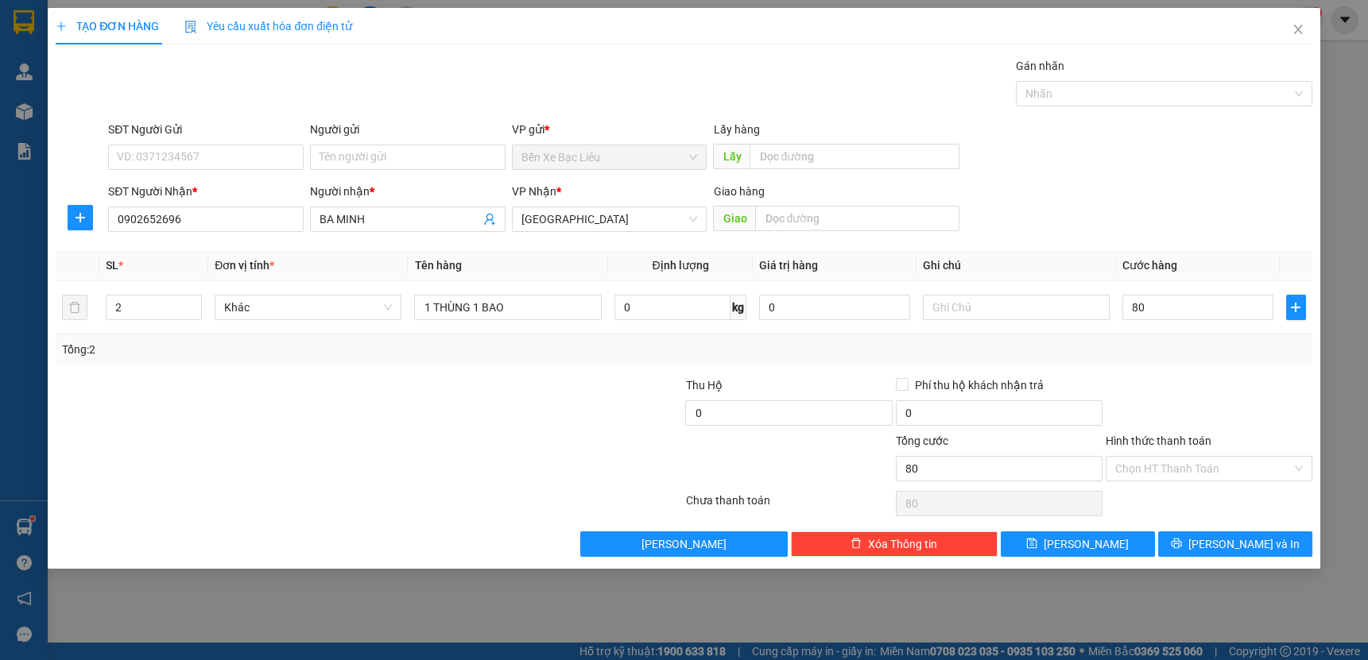
type input "80.000"
click at [1211, 389] on div at bounding box center [1209, 405] width 210 height 56
drag, startPoint x: 1217, startPoint y: 454, endPoint x: 1221, endPoint y: 464, distance: 10.8
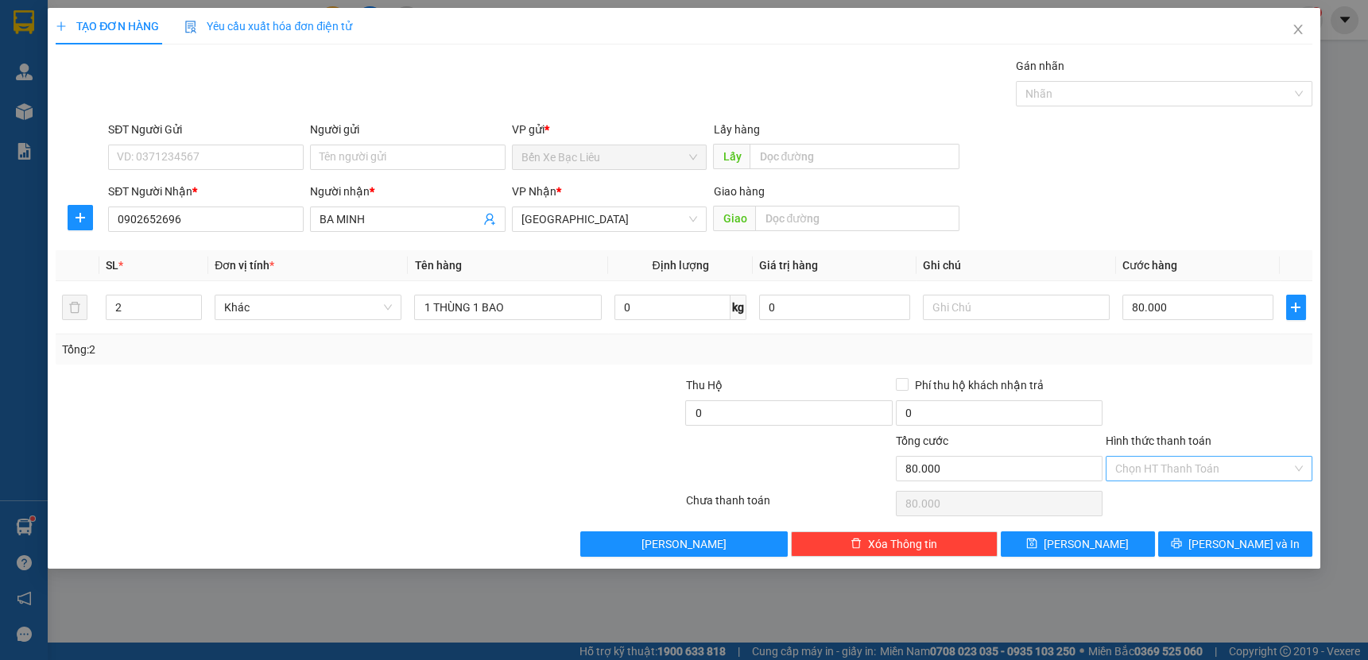
click at [1217, 455] on div "Hình thức thanh toán Chọn HT Thanh Toán" at bounding box center [1208, 460] width 207 height 56
click at [1221, 463] on input "Hình thức thanh toán" at bounding box center [1203, 469] width 176 height 24
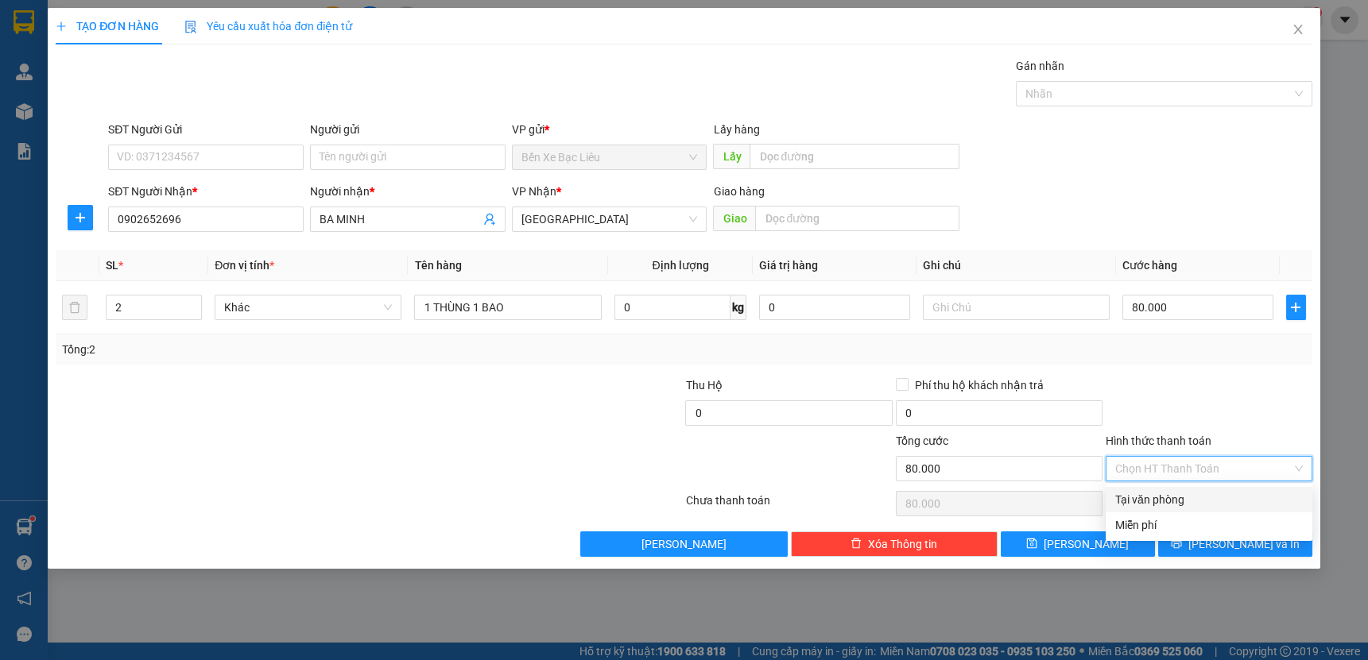
drag, startPoint x: 1225, startPoint y: 489, endPoint x: 1216, endPoint y: 488, distance: 8.9
click at [1225, 490] on div "Tại văn phòng" at bounding box center [1208, 499] width 207 height 25
type input "0"
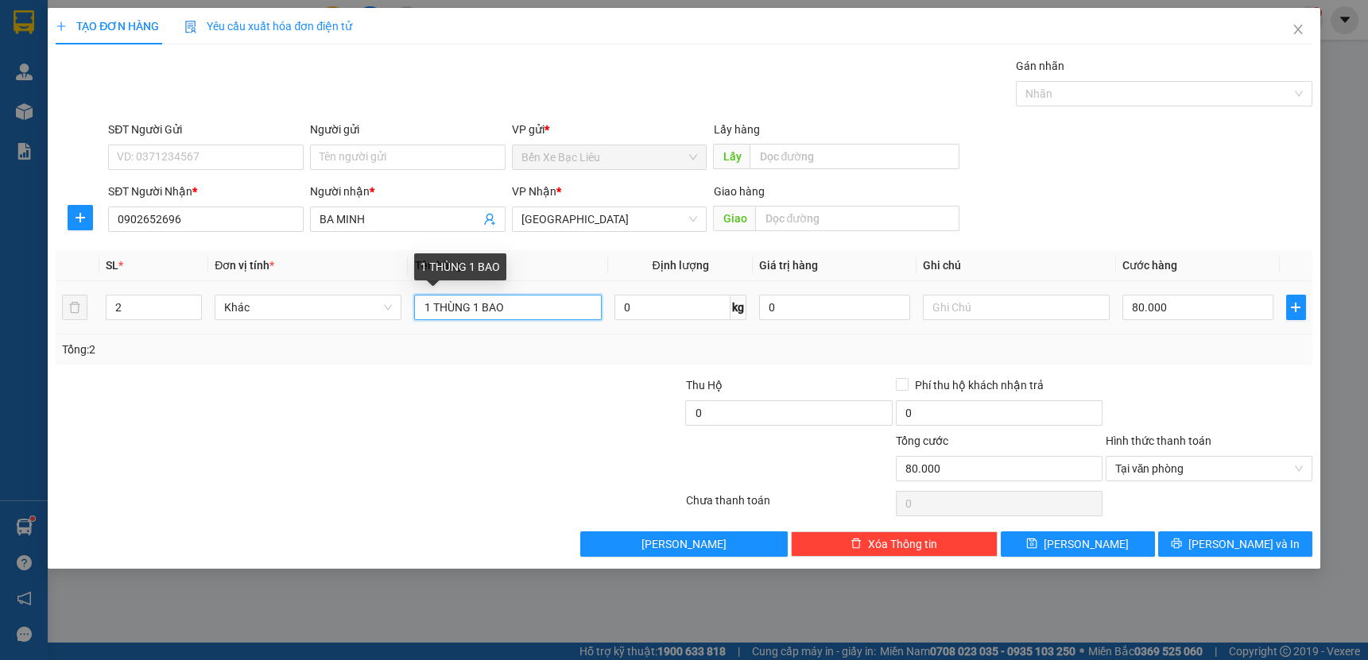
click at [474, 309] on input "1 THÙNG 1 BAO" at bounding box center [507, 307] width 187 height 25
click at [552, 305] on input "1 THÙNG NHỎ 1 BAO" at bounding box center [507, 307] width 187 height 25
type input "1 THÙNG NHỎ 1 BAO BẮP"
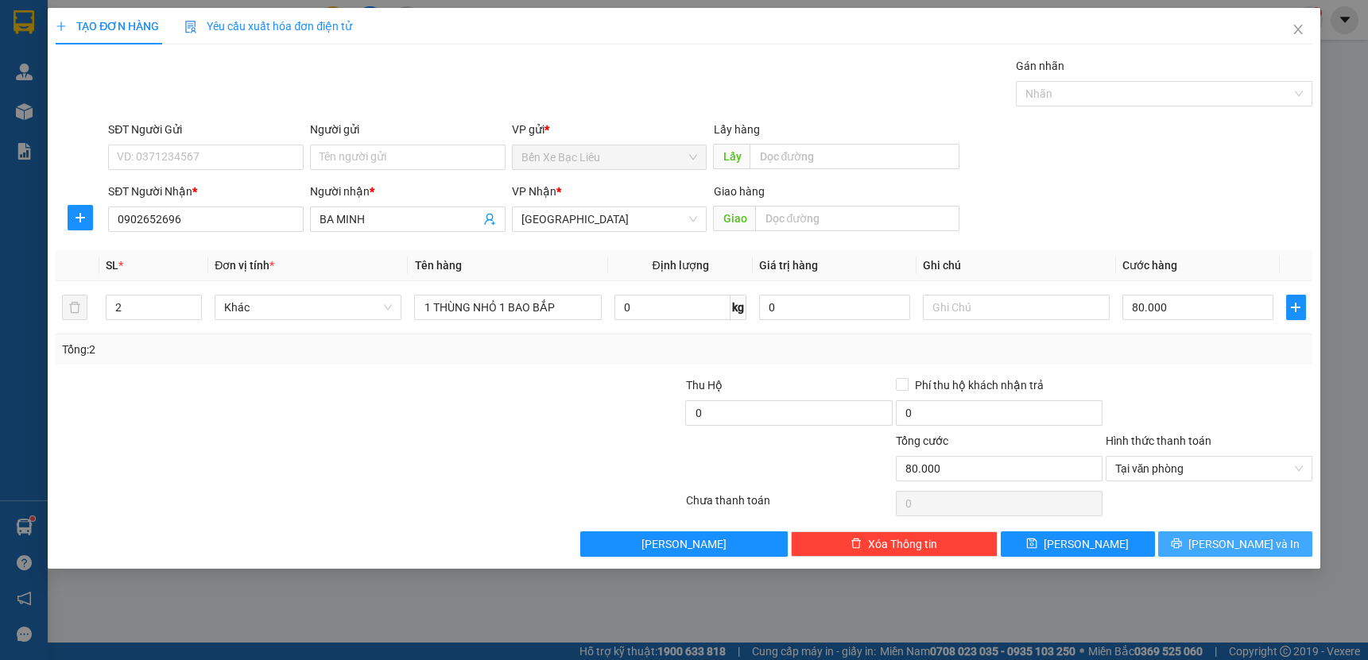
drag, startPoint x: 1272, startPoint y: 544, endPoint x: 1168, endPoint y: 403, distance: 175.0
click at [1271, 541] on button "[PERSON_NAME] và In" at bounding box center [1235, 544] width 154 height 25
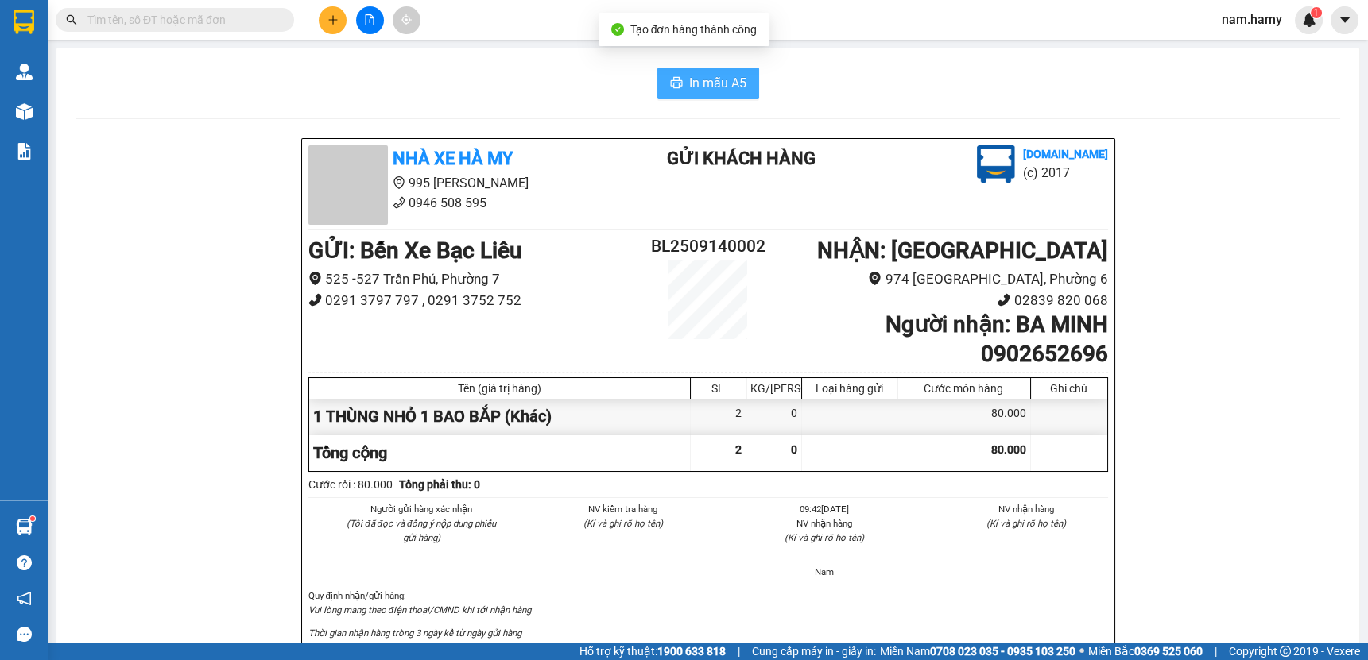
drag, startPoint x: 714, startPoint y: 66, endPoint x: 714, endPoint y: 75, distance: 9.5
click at [741, 79] on button "In mẫu A5" at bounding box center [708, 84] width 102 height 32
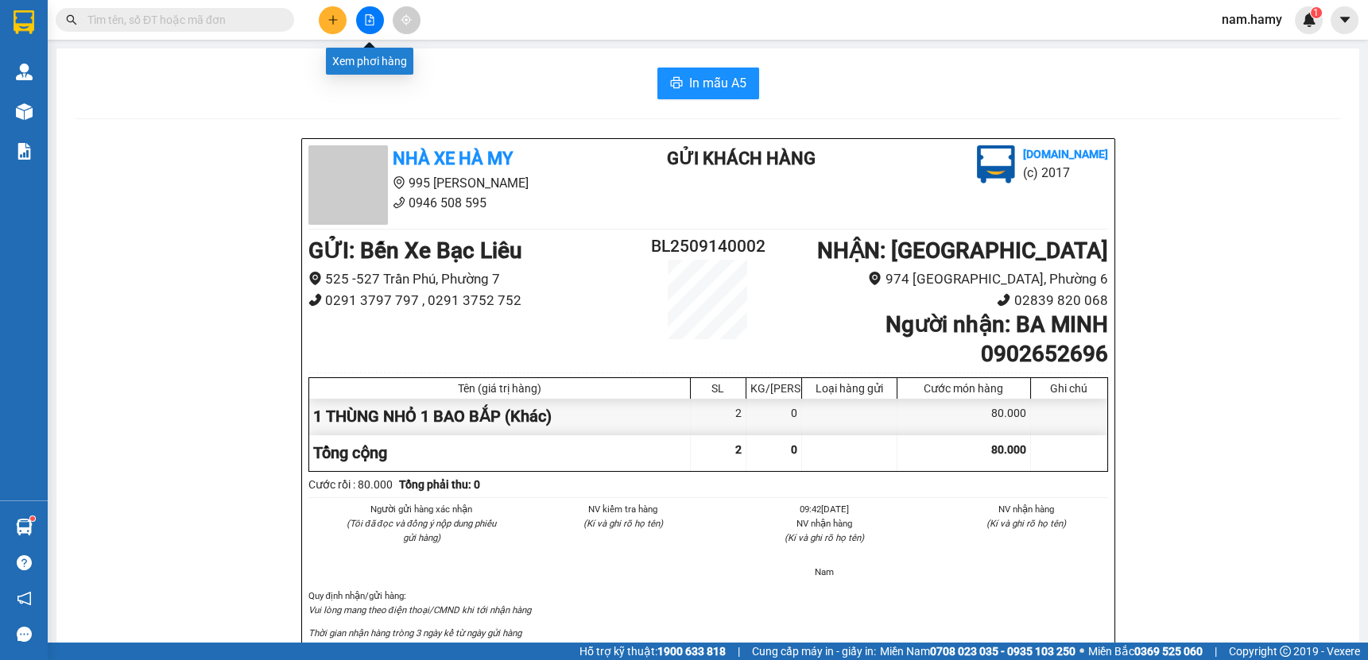
click at [377, 32] on div at bounding box center [369, 20] width 119 height 28
click at [376, 21] on button at bounding box center [370, 20] width 28 height 28
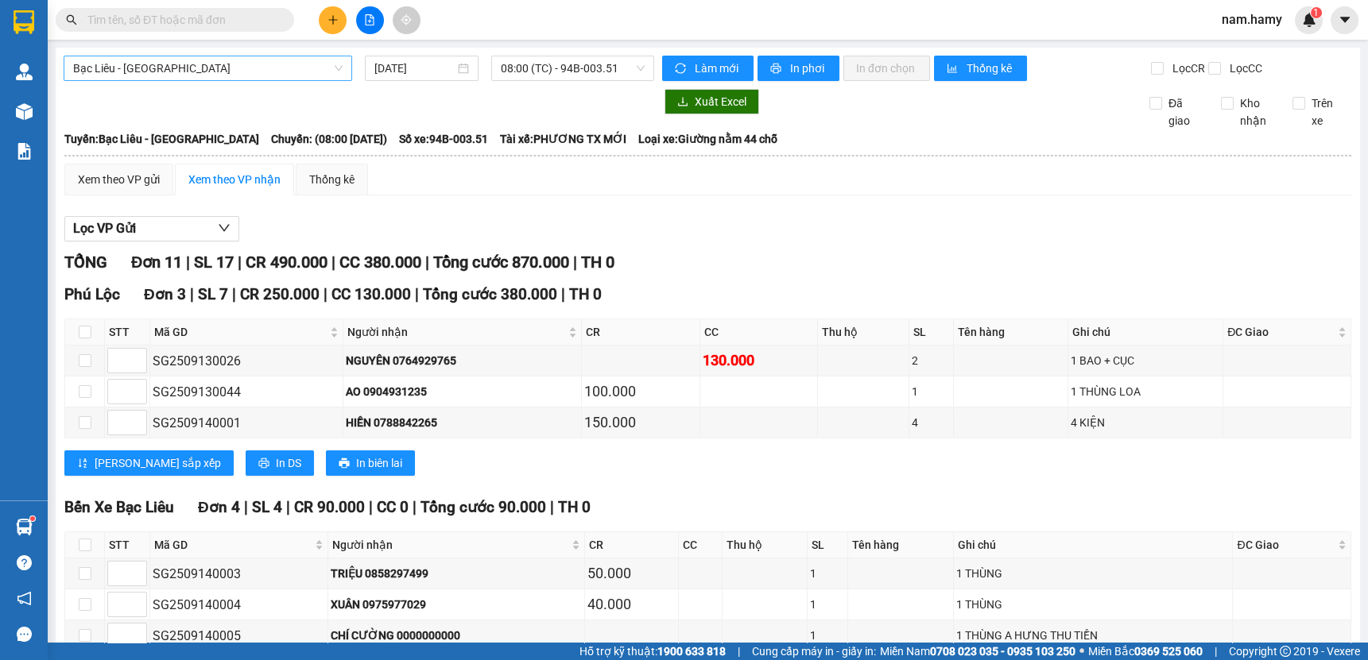
click at [271, 52] on div "Bạc Liêu - [GEOGRAPHIC_DATA] [DATE] 08:00 (TC) - 94B-003.51 Làm mới In phơi In …" at bounding box center [708, 524] width 1304 height 953
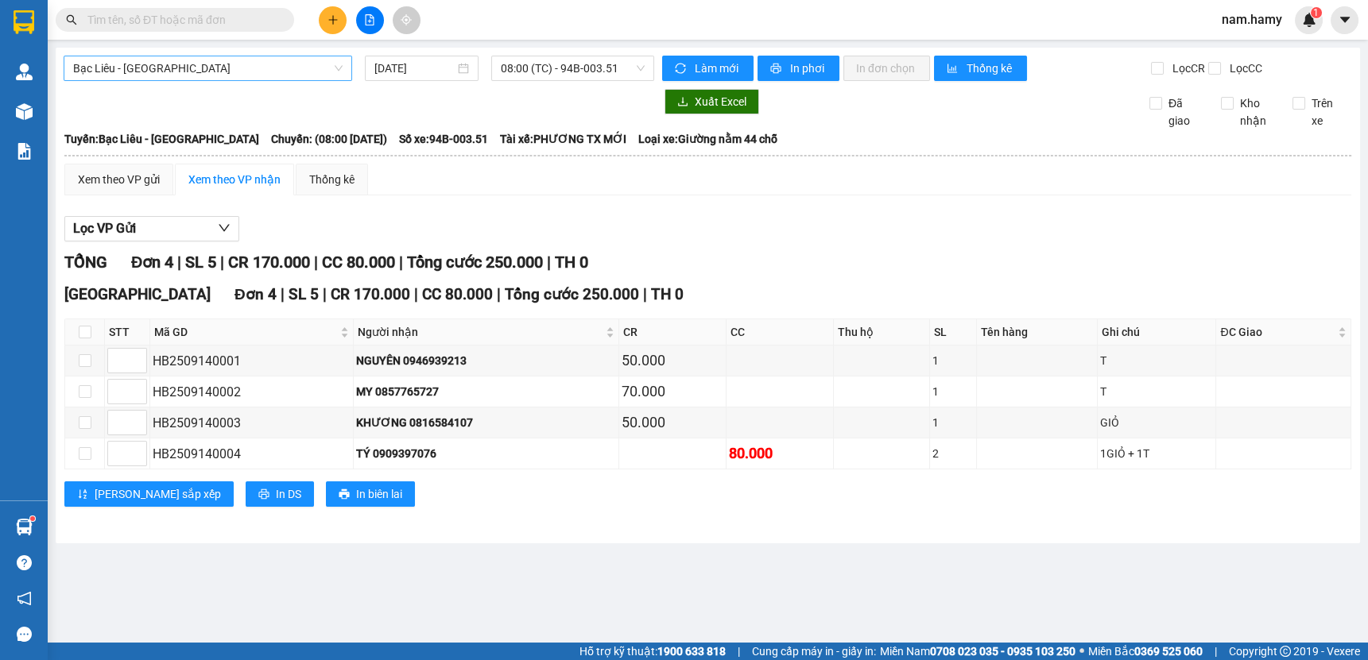
click at [278, 68] on span "Bạc Liêu - [GEOGRAPHIC_DATA]" at bounding box center [207, 68] width 269 height 24
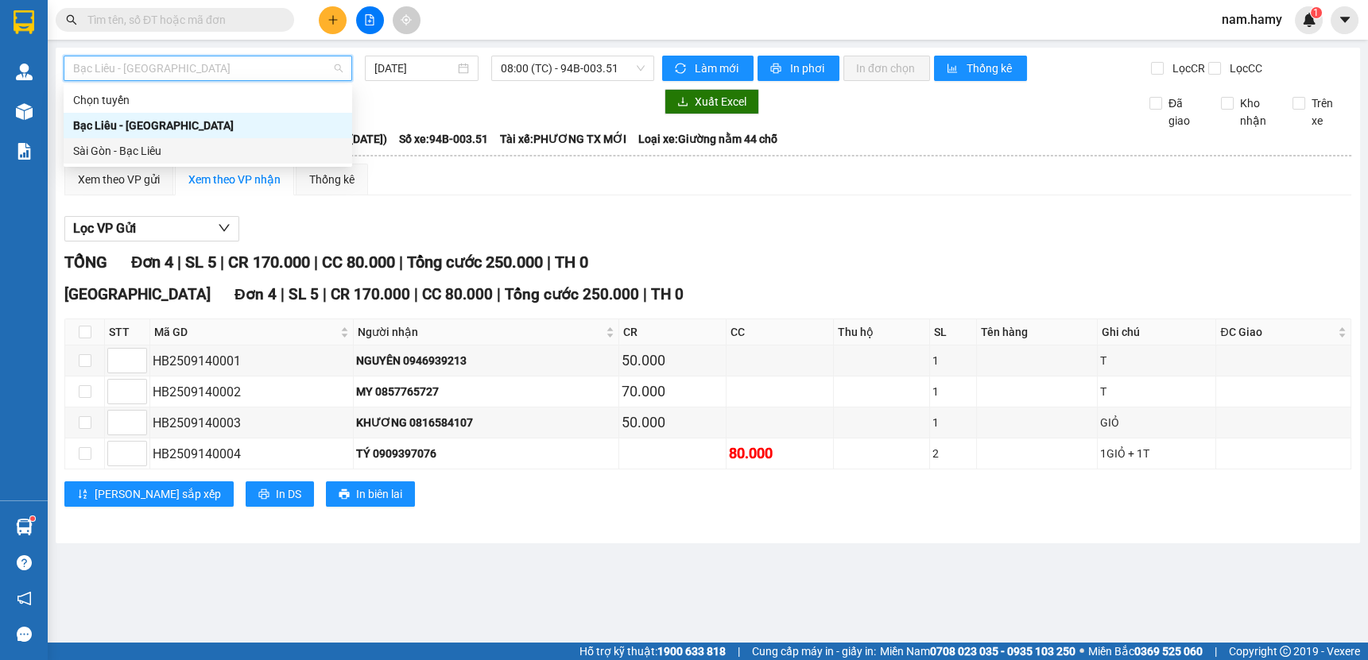
click at [273, 152] on div "Sài Gòn - Bạc Liêu" at bounding box center [207, 150] width 269 height 17
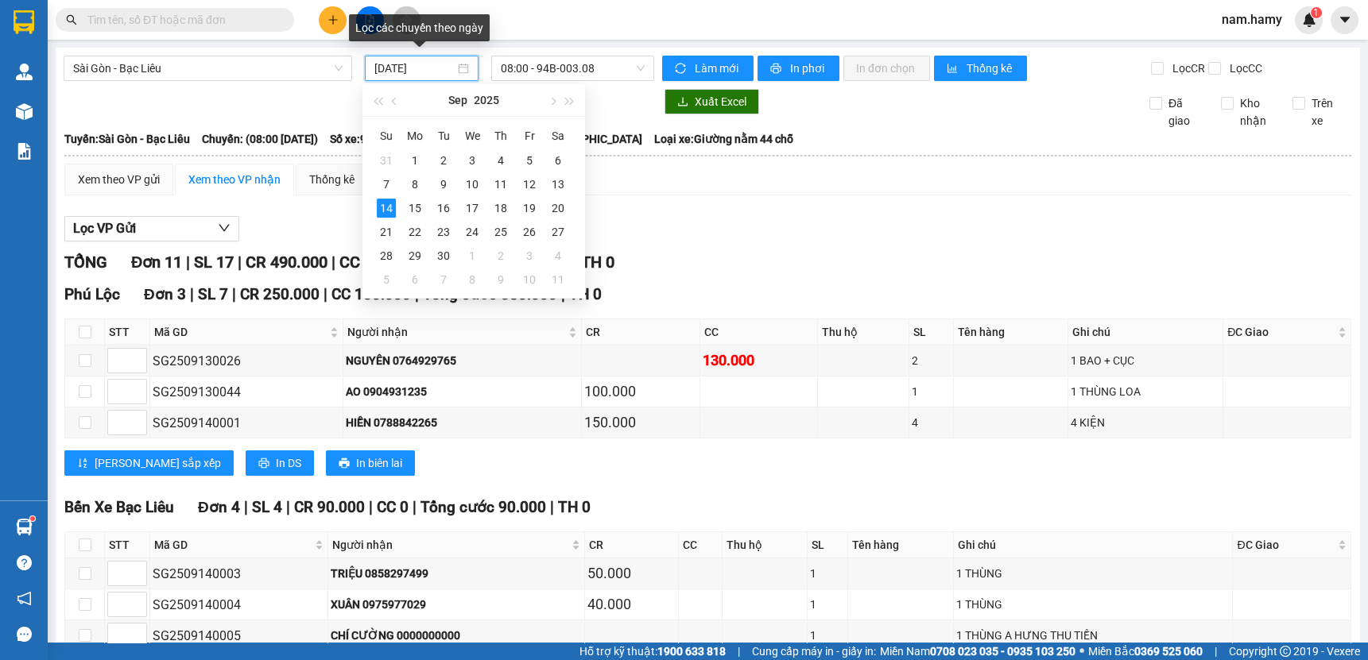
click at [405, 66] on input "[DATE]" at bounding box center [413, 68] width 79 height 17
click at [523, 185] on div "12" at bounding box center [529, 184] width 19 height 19
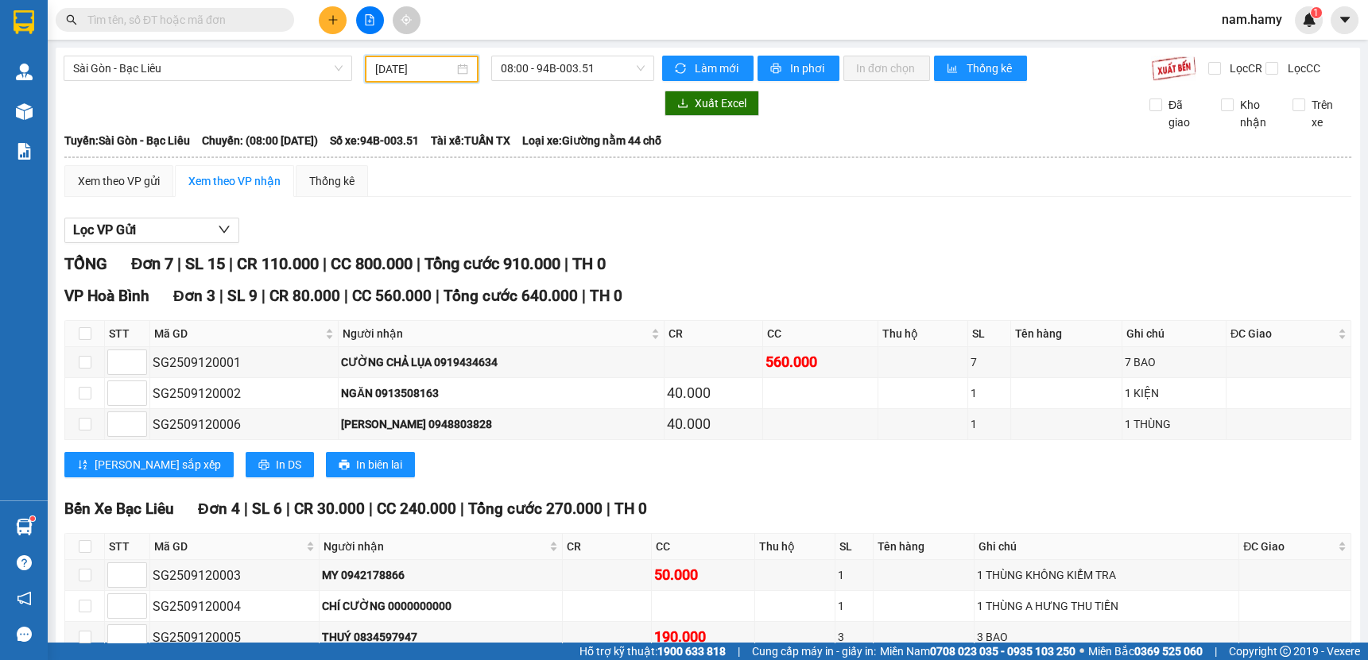
click at [395, 65] on input "[DATE]" at bounding box center [414, 68] width 78 height 17
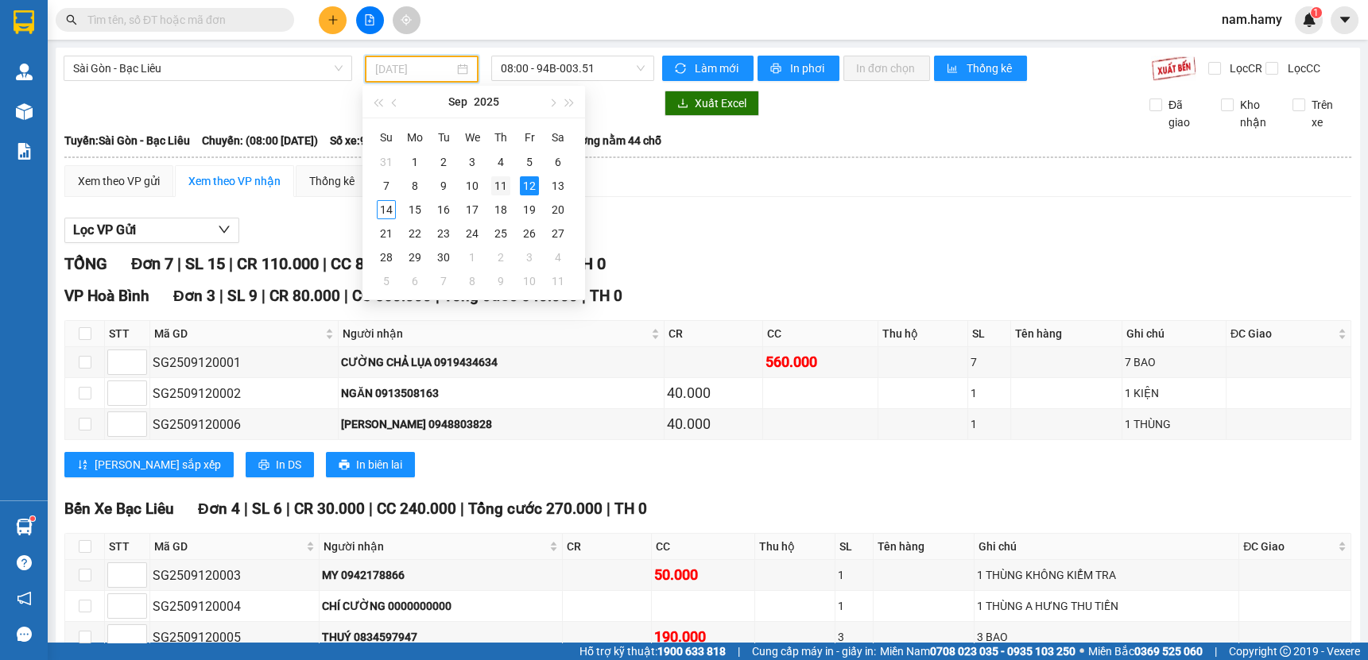
click at [495, 184] on div "11" at bounding box center [500, 185] width 19 height 19
type input "[DATE]"
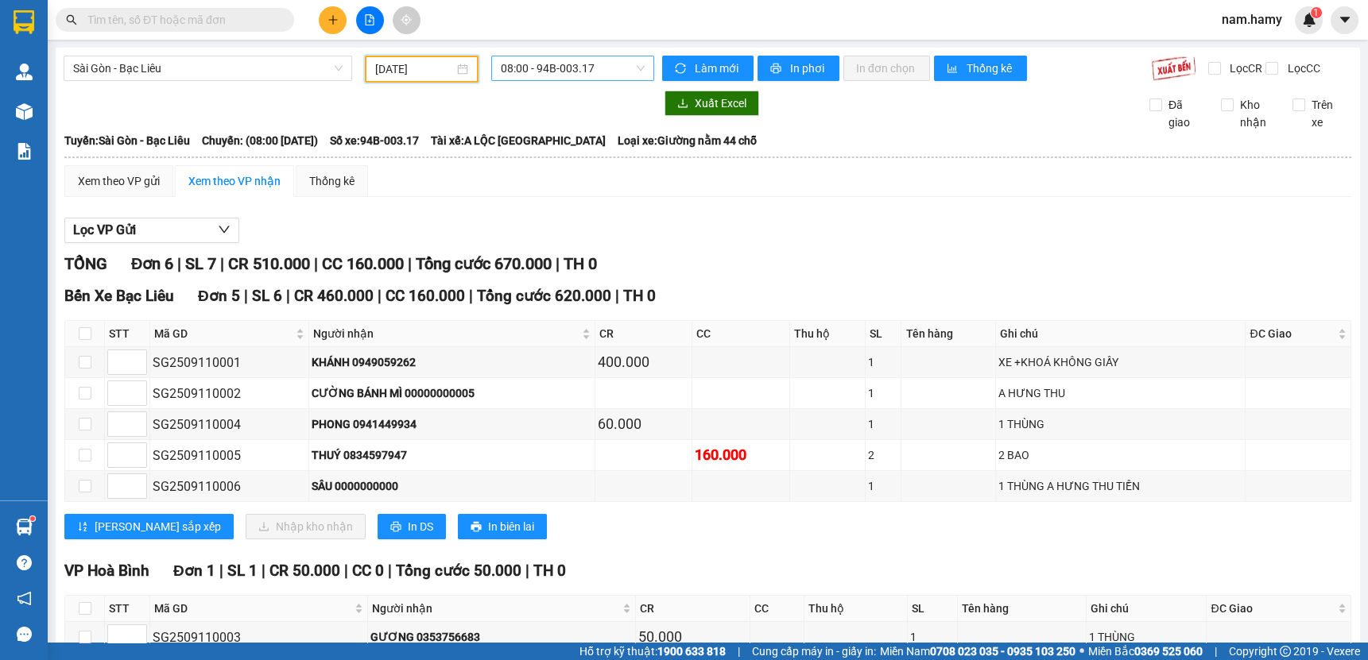
click at [573, 61] on span "08:00 - 94B-003.17" at bounding box center [573, 68] width 144 height 24
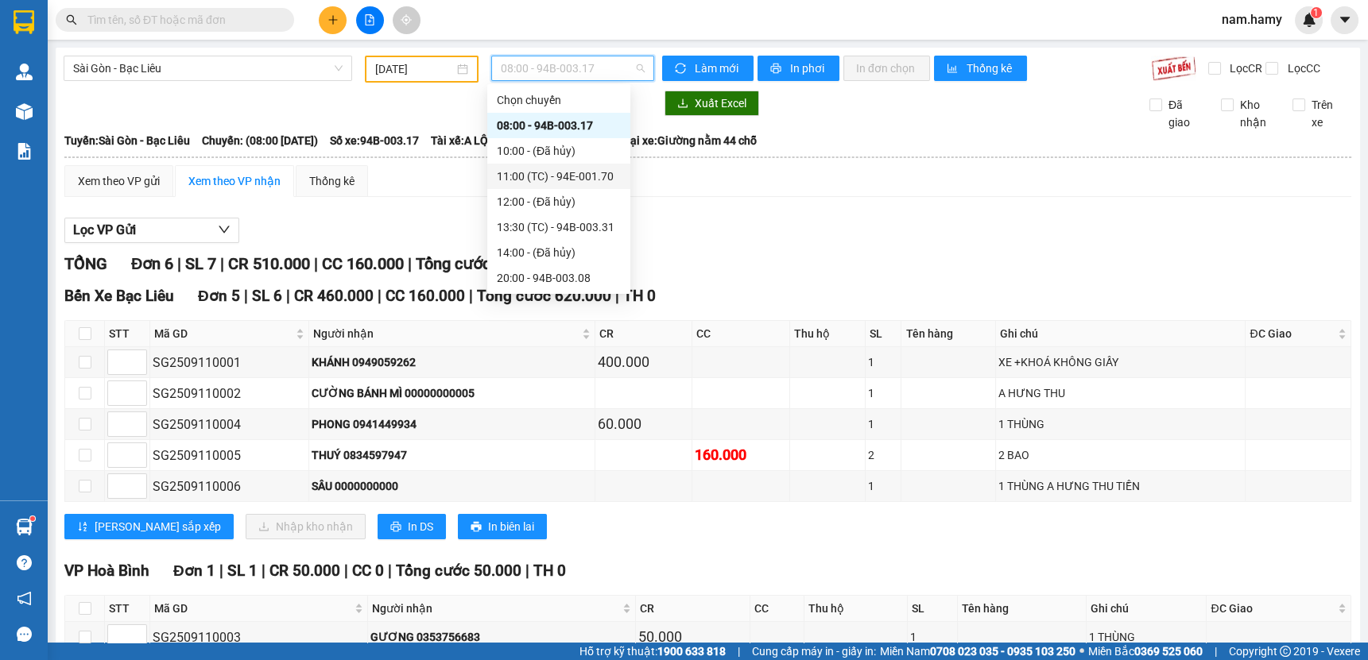
click at [572, 175] on div "11:00 (TC) - 94E-001.70" at bounding box center [559, 176] width 124 height 17
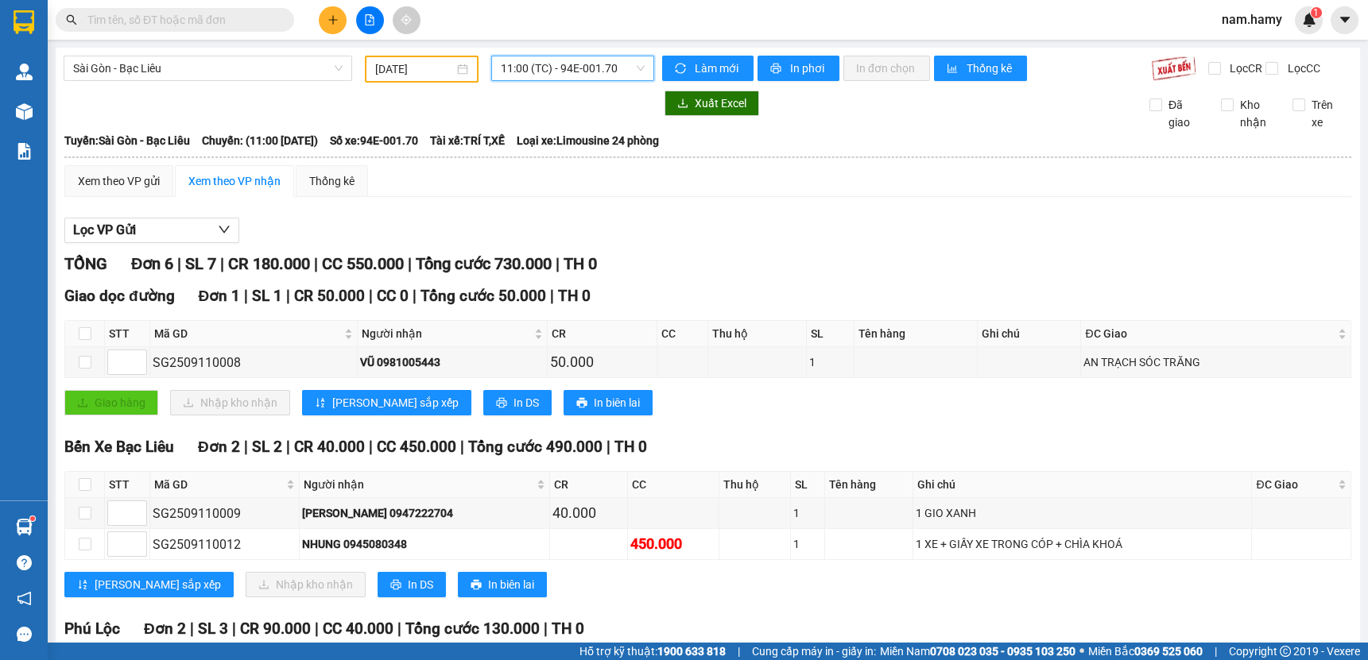
click at [539, 70] on span "11:00 (TC) - 94E-001.70" at bounding box center [573, 68] width 144 height 24
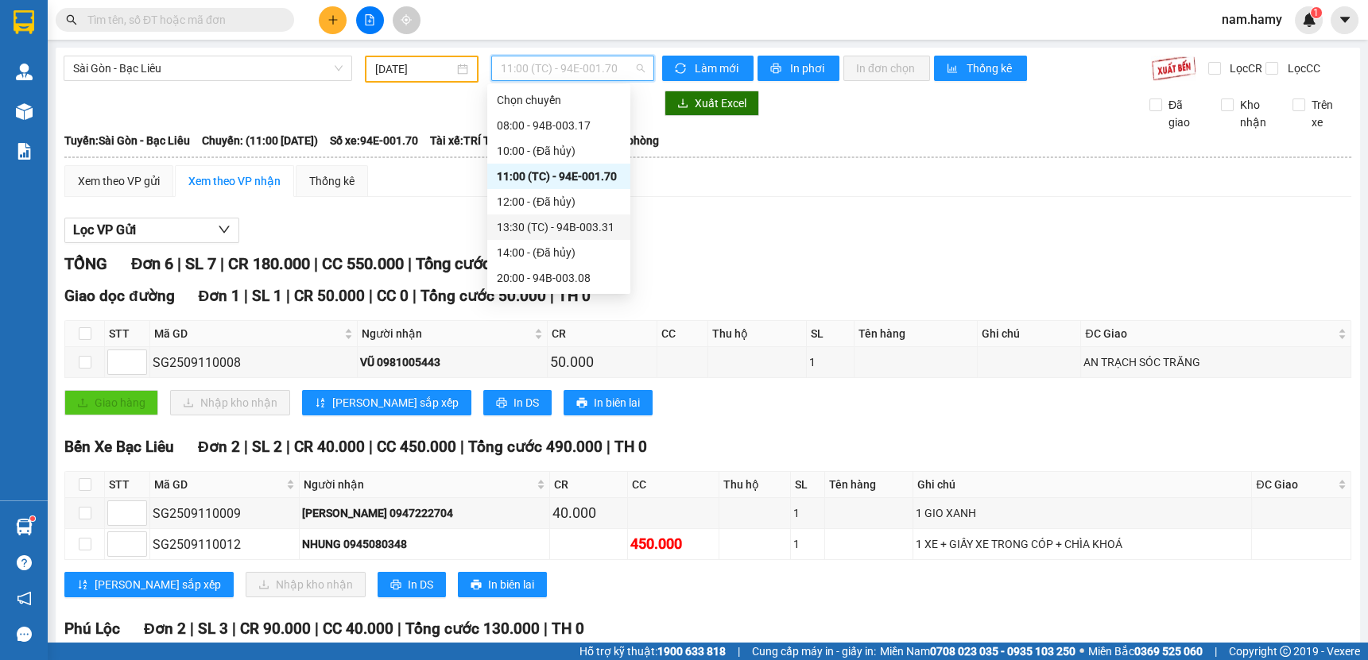
click at [551, 220] on div "13:30 (TC) - 94B-003.31" at bounding box center [559, 227] width 124 height 17
